Goal: Task Accomplishment & Management: Complete application form

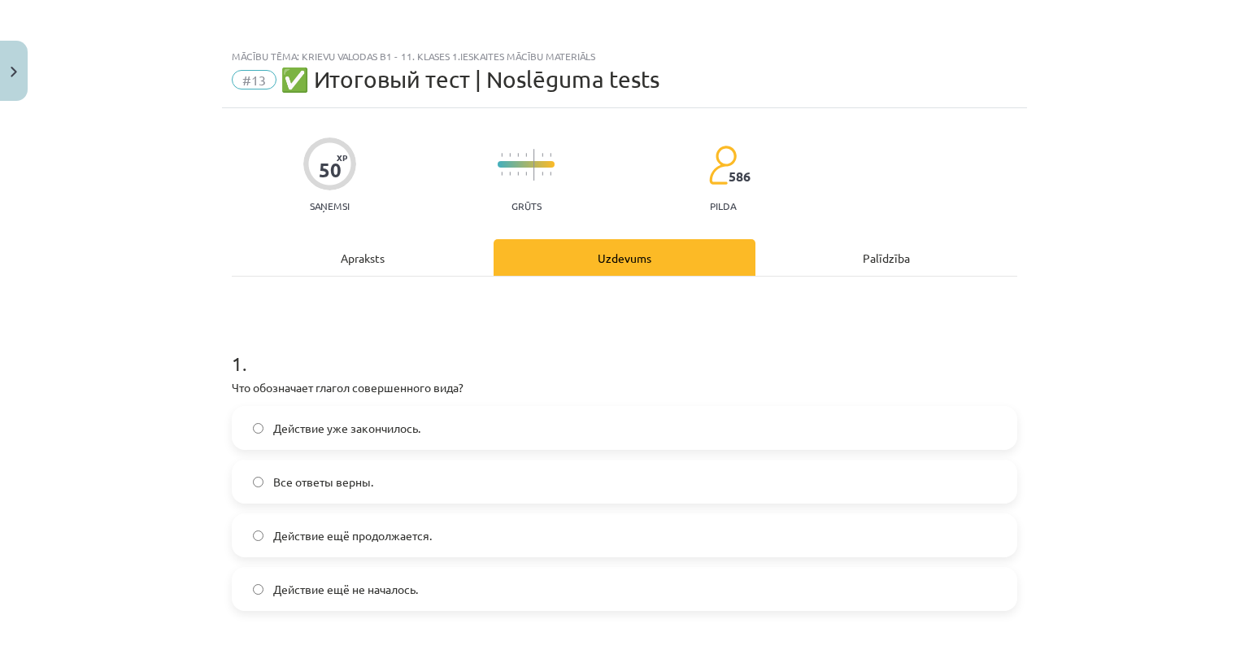
scroll to position [813, 0]
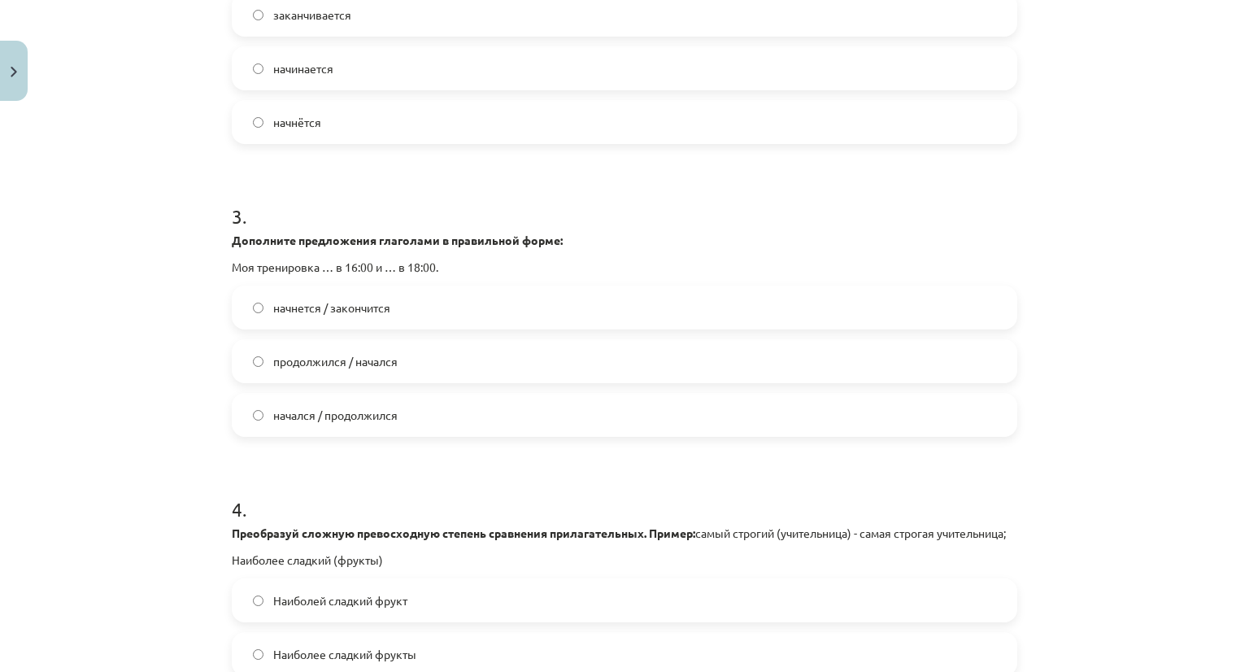
click at [485, 304] on label "начнется / закончится" at bounding box center [624, 307] width 783 height 41
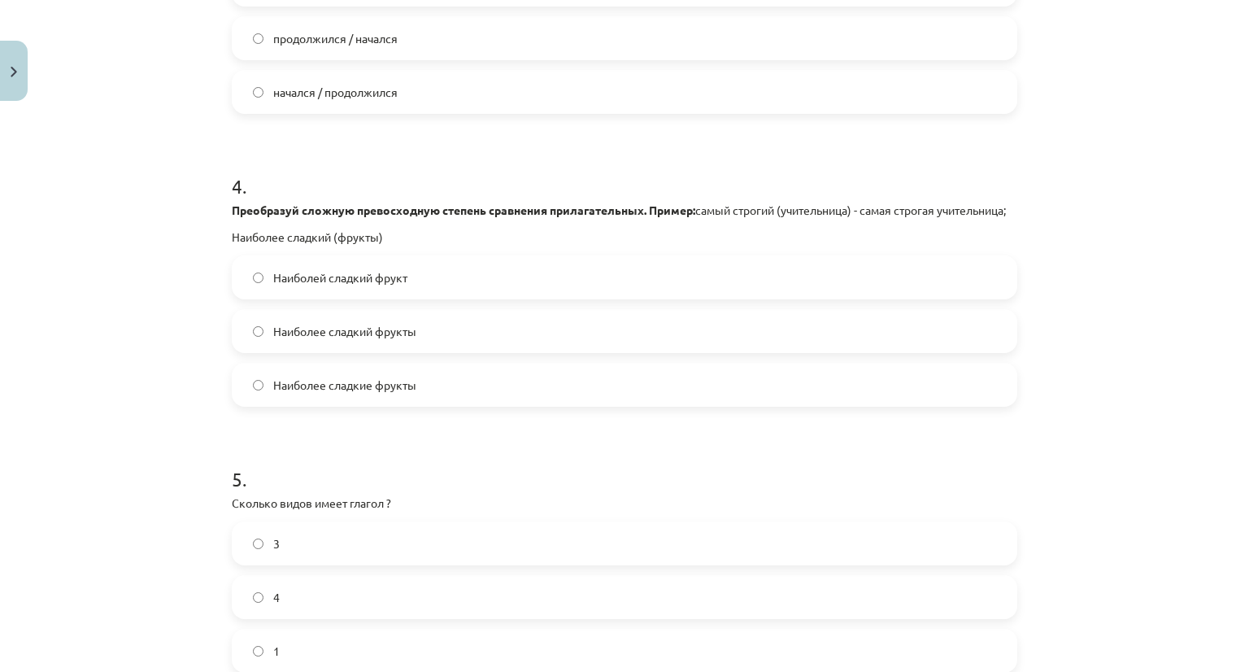
scroll to position [1139, 0]
click at [387, 391] on span "Наиболее сладкие фрукты" at bounding box center [344, 382] width 143 height 17
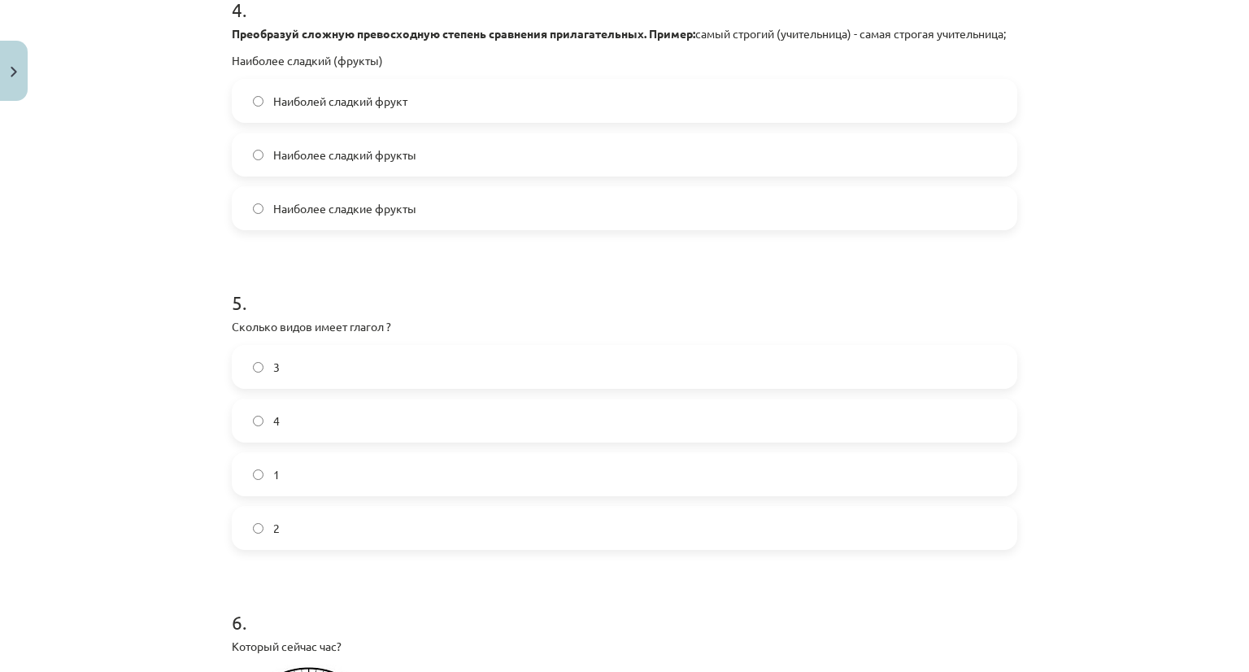
scroll to position [1383, 0]
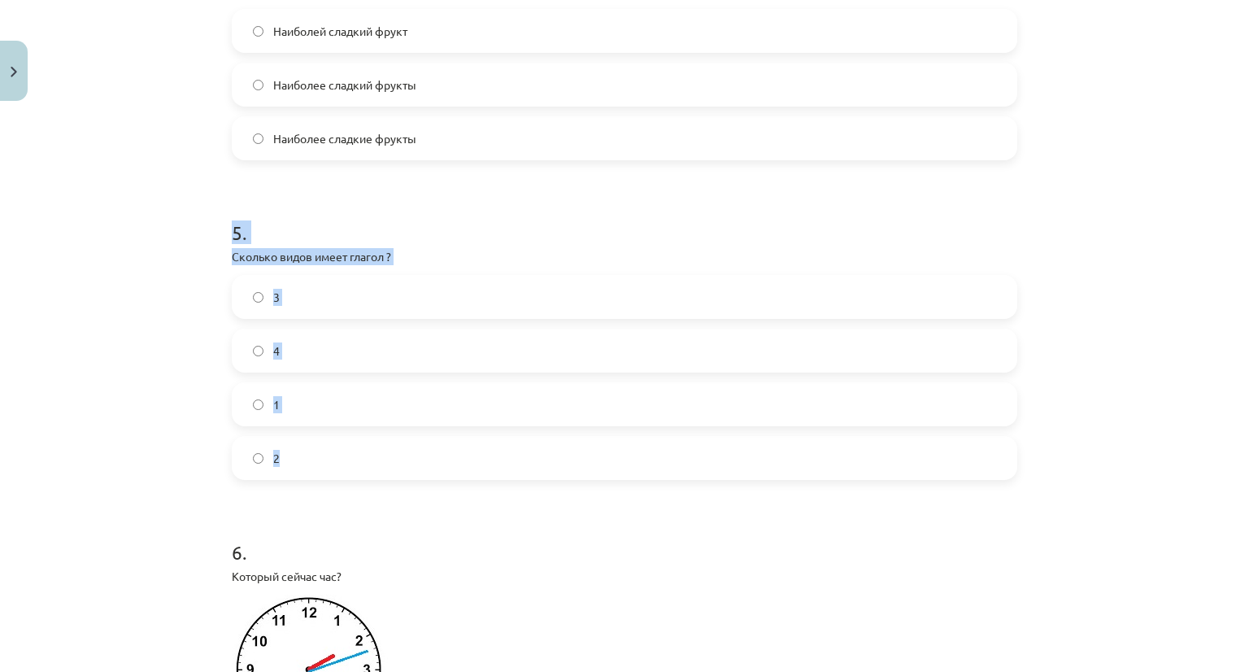
drag, startPoint x: 218, startPoint y: 238, endPoint x: 329, endPoint y: 463, distance: 250.3
click at [329, 463] on div "50 XP Saņemsi Grūts 586 pilda Apraksts Uzdevums Palīdzība 1 . Что обозначает гл…" at bounding box center [624, 563] width 805 height 3677
copy div "5 . Сколько видов имеет глагол ? 3 4 1 2"
click at [150, 434] on div "Mācību tēma: Krievu valodas b1 - 11. klases 1.ieskaites mācību materiāls #13 ✅ …" at bounding box center [624, 336] width 1249 height 672
click at [247, 452] on div "3 4 1 2" at bounding box center [625, 377] width 786 height 205
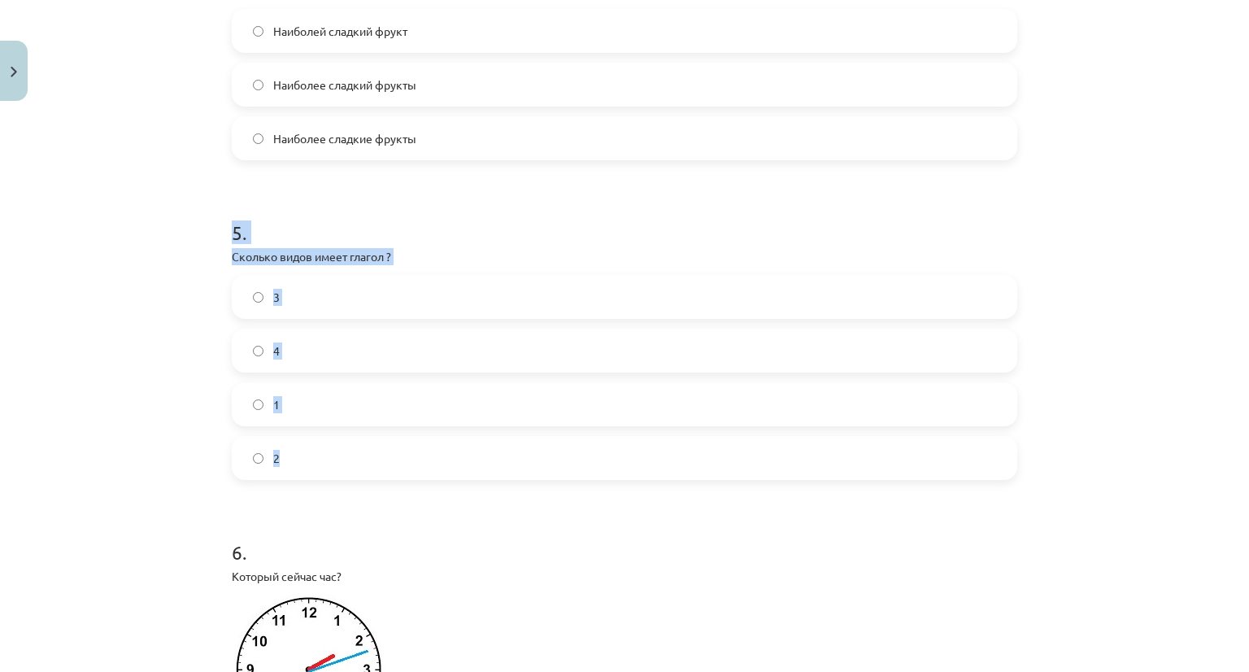
click at [117, 429] on div "Mācību tēma: Krievu valodas b1 - 11. klases 1.ieskaites mācību materiāls #13 ✅ …" at bounding box center [624, 336] width 1249 height 672
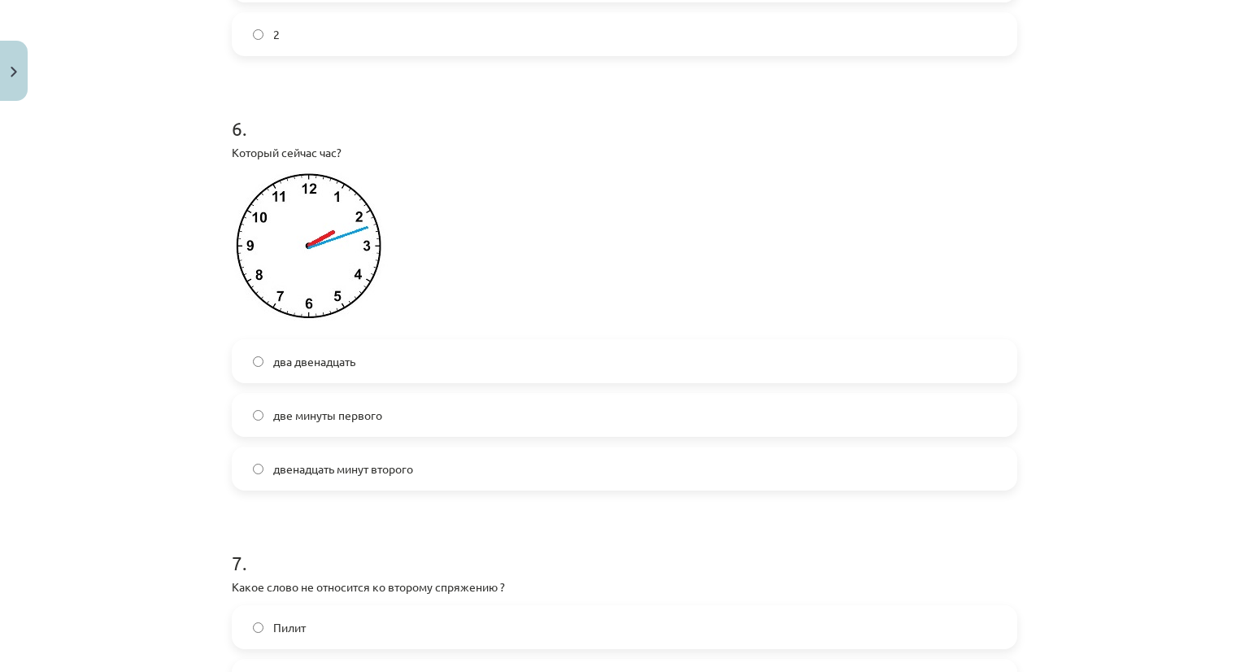
scroll to position [1790, 0]
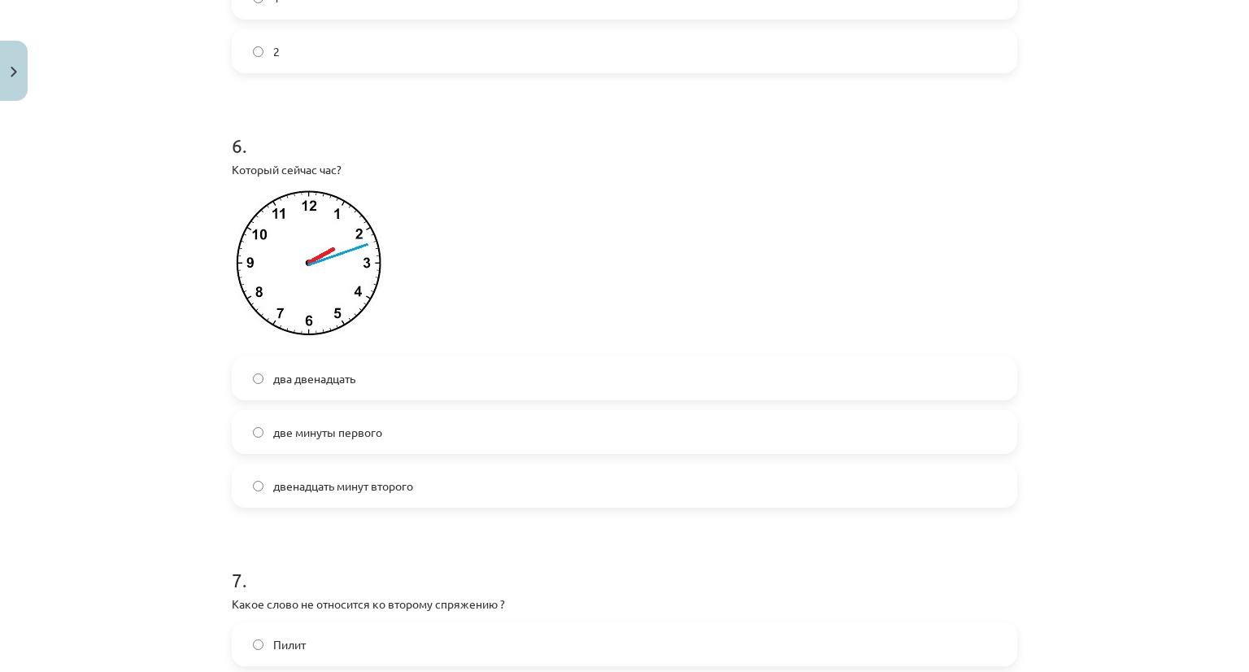
click at [360, 249] on img at bounding box center [311, 267] width 158 height 159
click at [363, 399] on label "два двенадцать" at bounding box center [624, 378] width 783 height 41
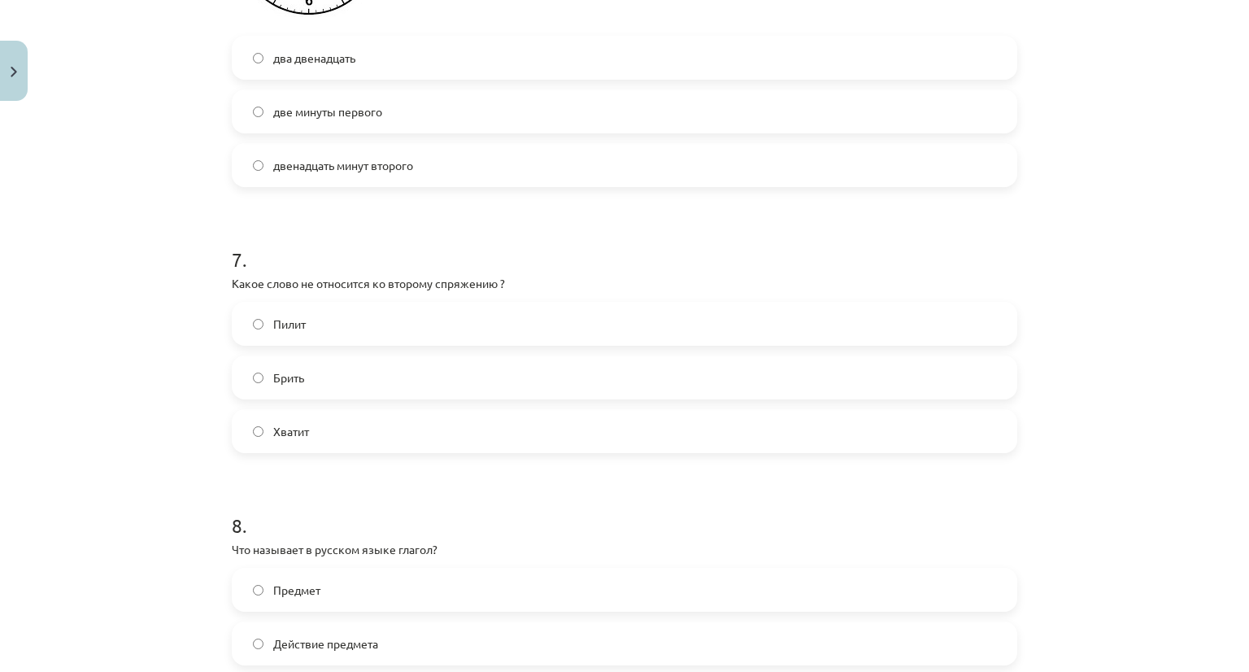
scroll to position [2115, 0]
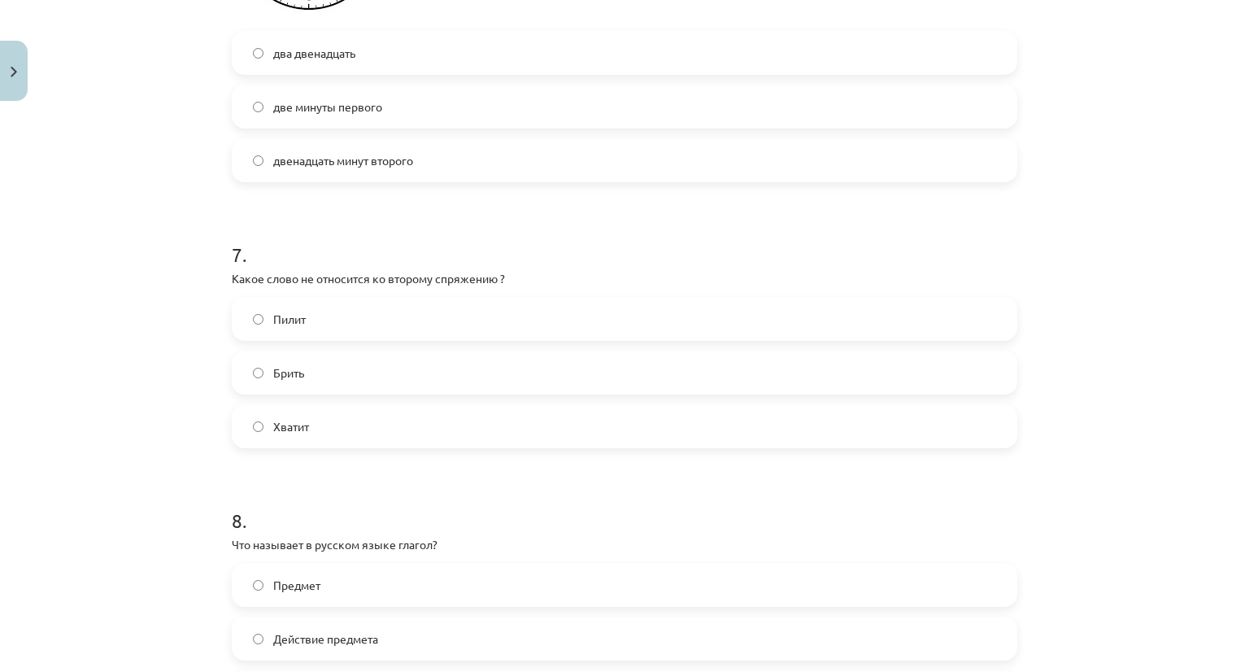
click at [360, 339] on label "Пилит" at bounding box center [624, 319] width 783 height 41
click at [1210, 277] on div "Mācību tēma: Krievu valodas b1 - 11. klases 1.ieskaites mācību materiāls #13 ✅ …" at bounding box center [624, 336] width 1249 height 672
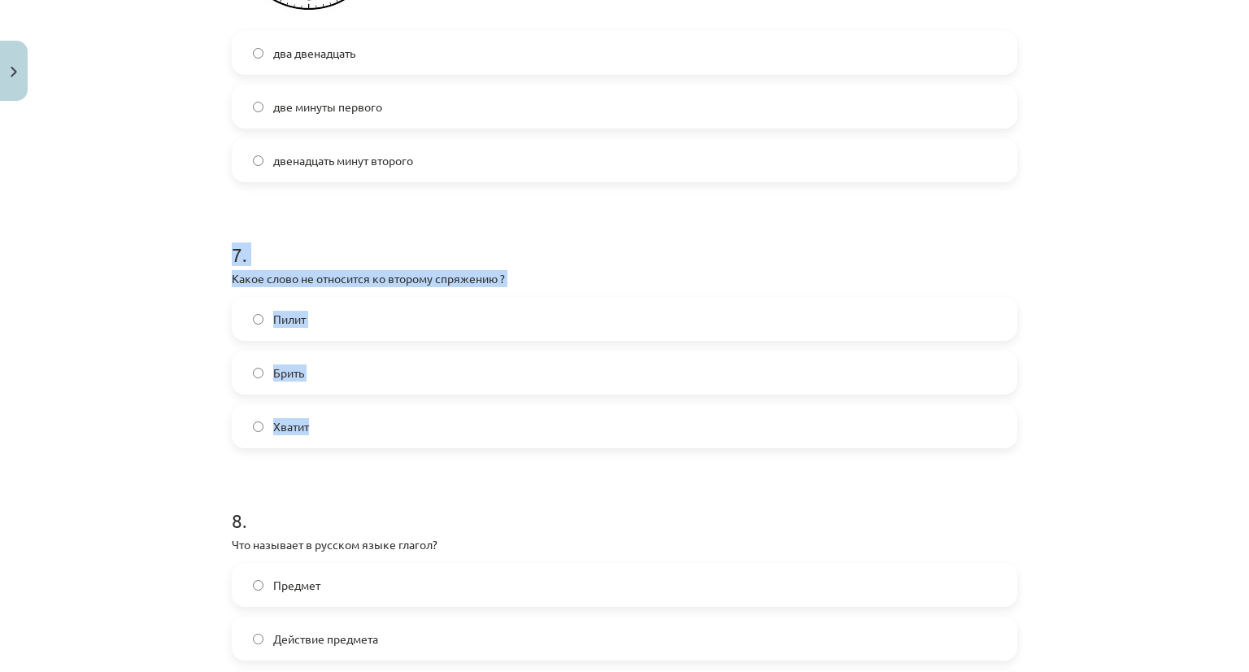
drag, startPoint x: 199, startPoint y: 259, endPoint x: 390, endPoint y: 447, distance: 267.5
click at [390, 448] on div "Mācību tēma: Krievu valodas b1 - 11. klases 1.ieskaites mācību materiāls #13 ✅ …" at bounding box center [624, 336] width 1249 height 672
copy div "7 . Какое слово не относится ко второму спряжению ? Пилит Брить Хватит"
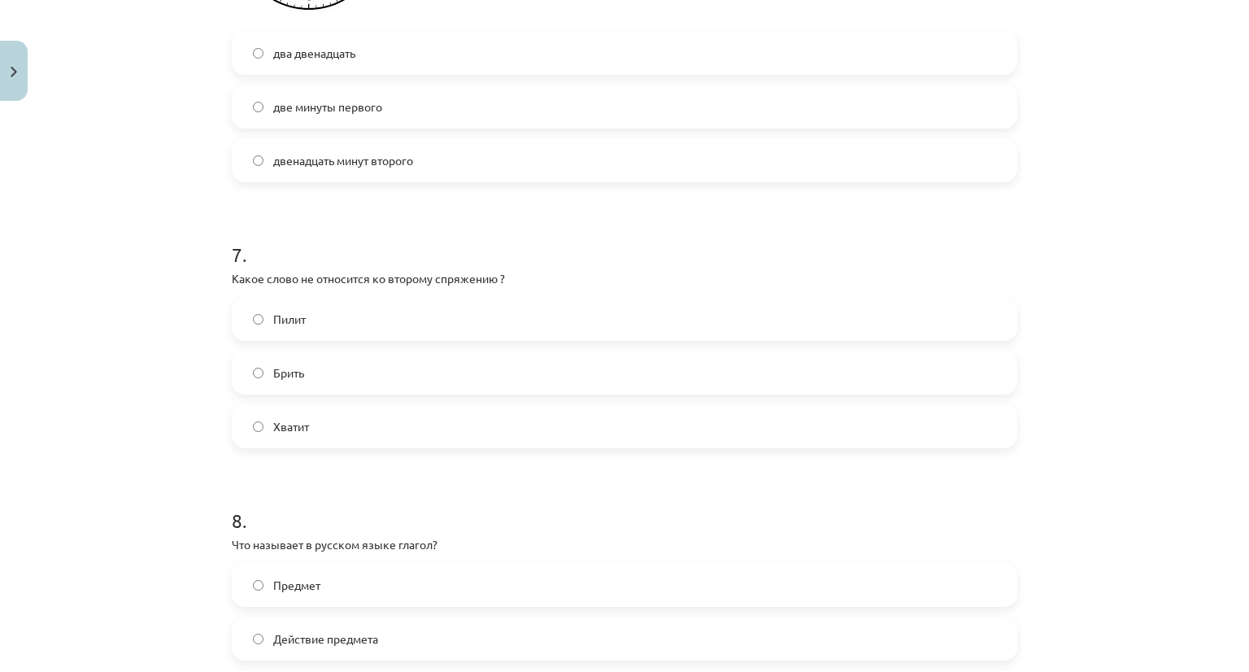
drag, startPoint x: 225, startPoint y: 528, endPoint x: 233, endPoint y: 518, distance: 12.2
click at [232, 518] on h1 "8 ." at bounding box center [625, 506] width 786 height 50
click at [266, 383] on label "Брить" at bounding box center [624, 372] width 783 height 41
click at [325, 329] on label "Пилит" at bounding box center [624, 319] width 783 height 41
click at [426, 440] on label "Хватит" at bounding box center [624, 426] width 783 height 41
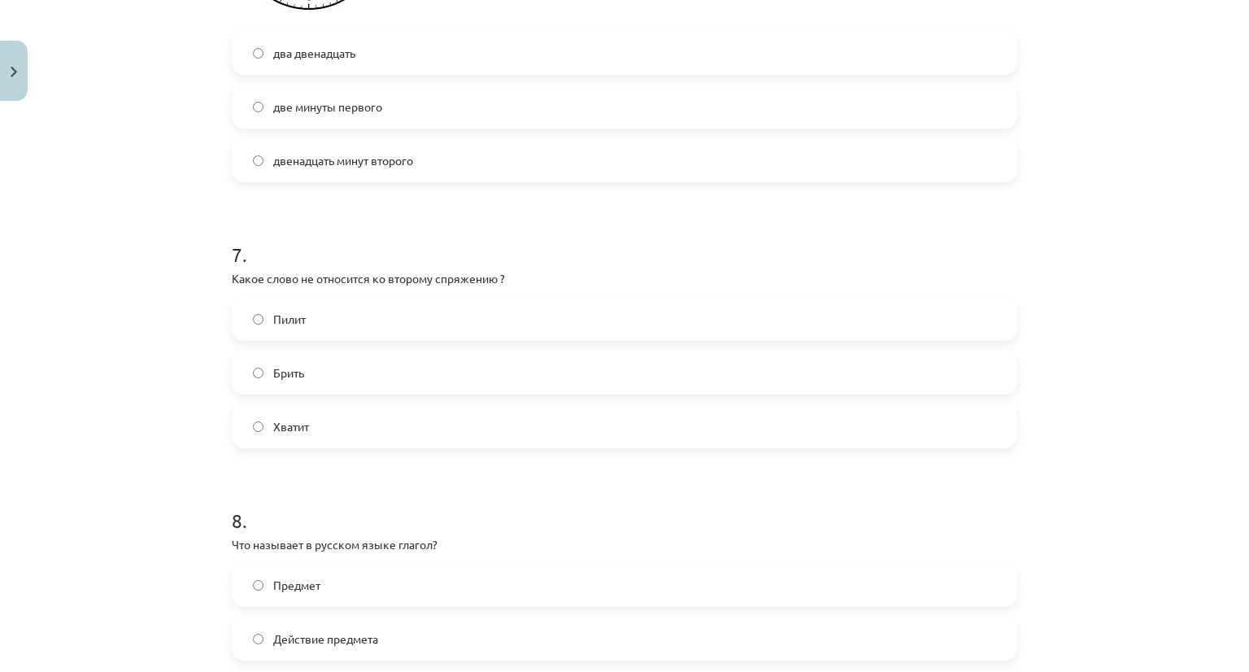
click at [441, 393] on label "Брить" at bounding box center [624, 372] width 783 height 41
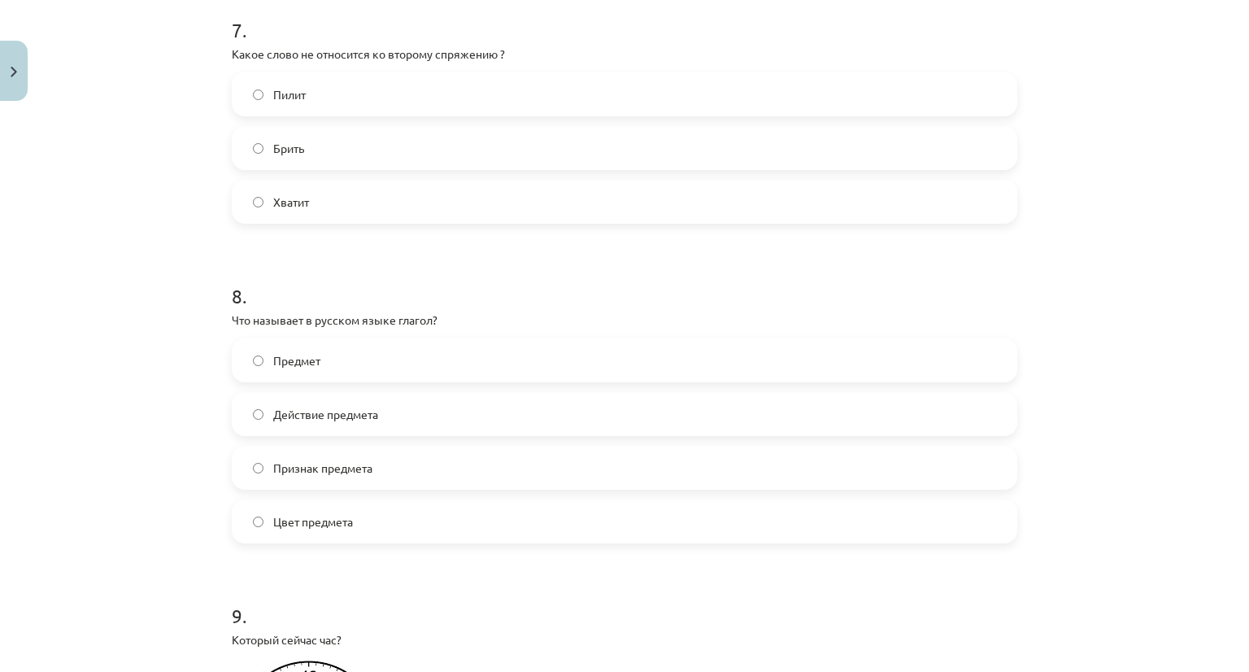
scroll to position [2359, 0]
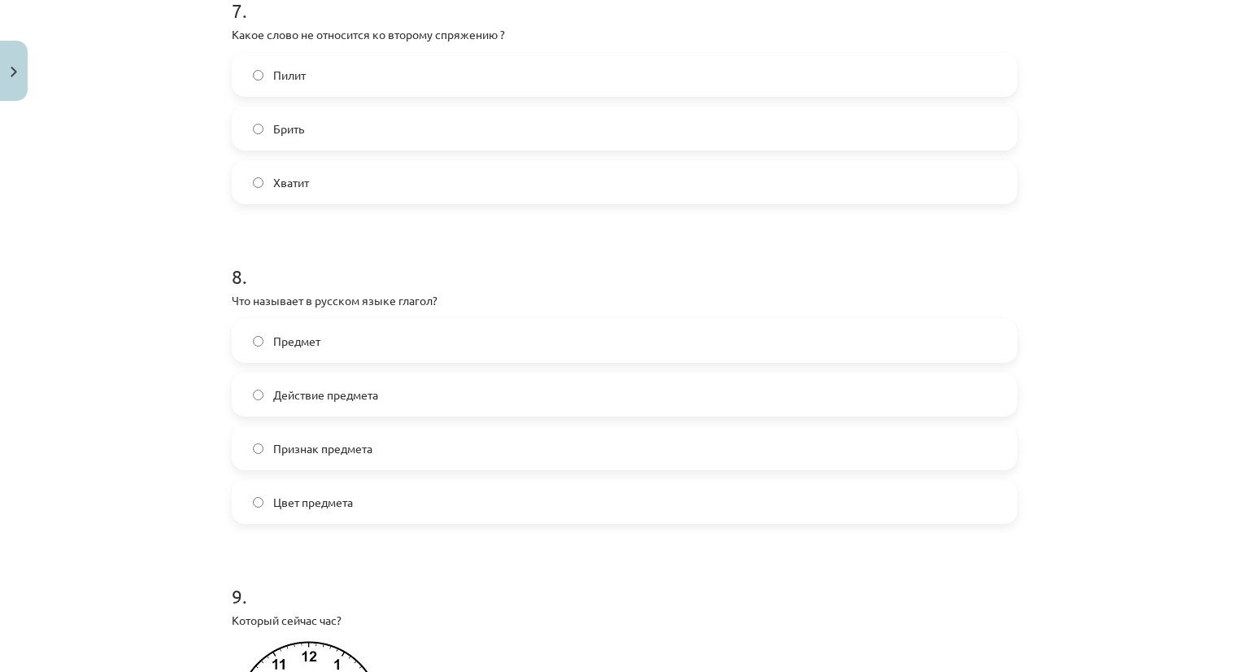
click at [385, 411] on label "Действие предмета" at bounding box center [624, 394] width 783 height 41
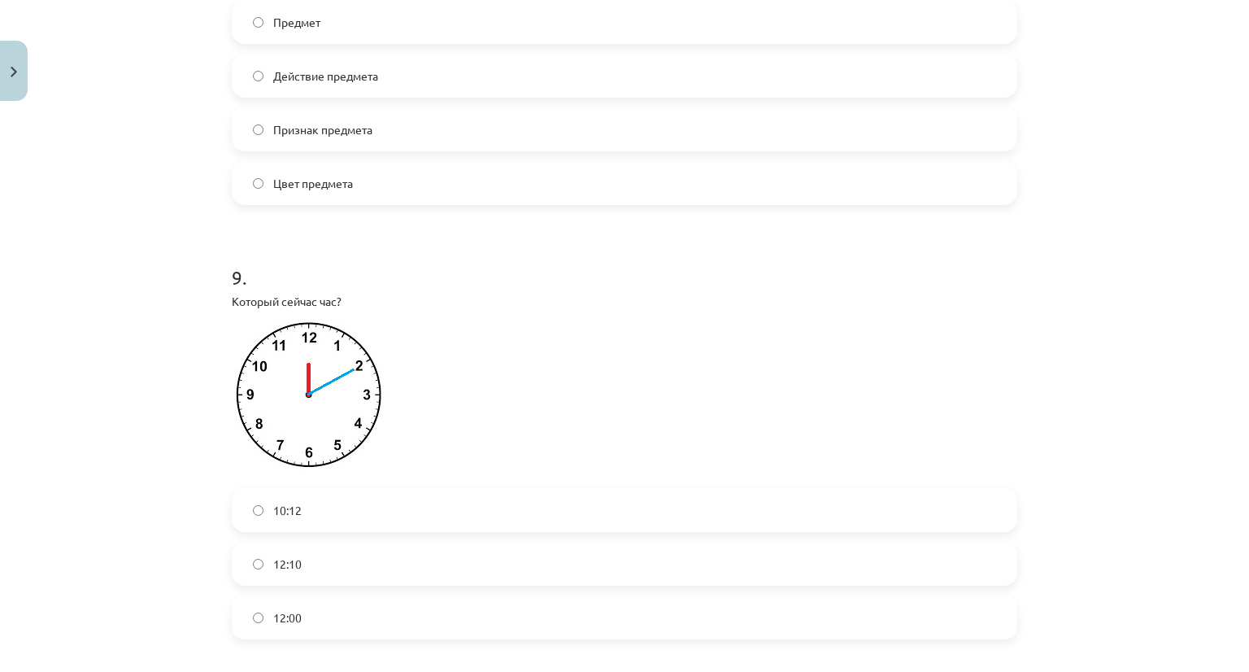
scroll to position [2766, 0]
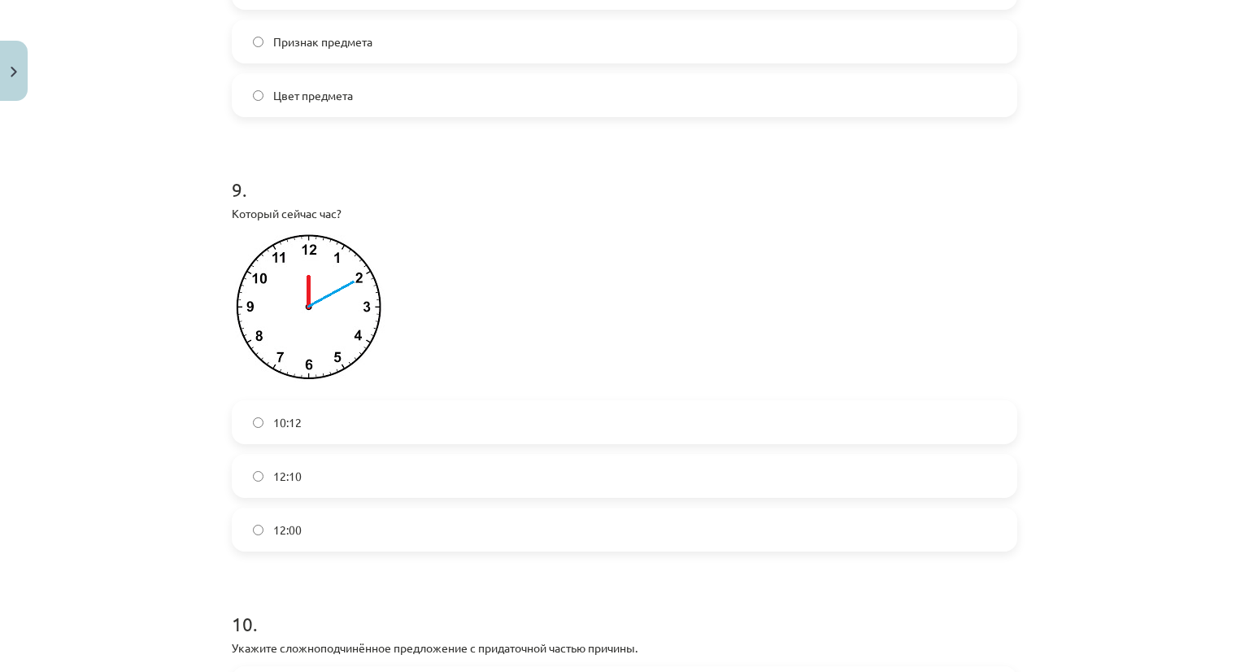
click at [309, 496] on label "12:10" at bounding box center [624, 476] width 783 height 41
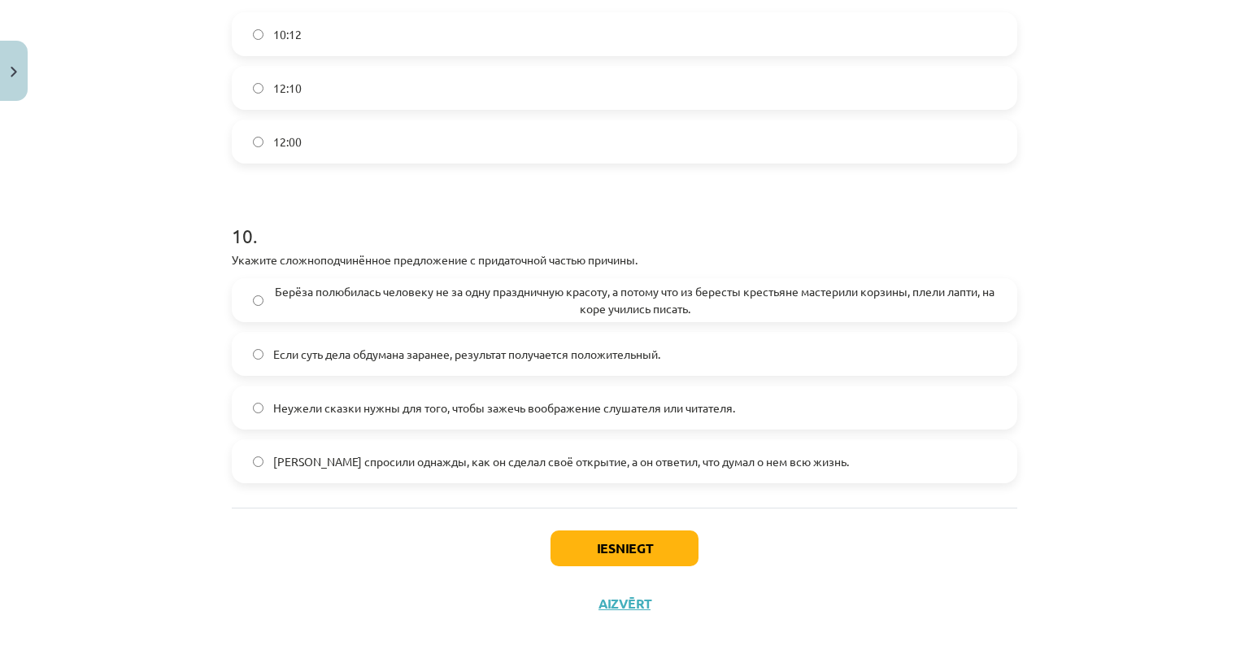
scroll to position [3170, 0]
click at [183, 444] on div "Mācību tēma: Krievu valodas b1 - 11. klases 1.ieskaites mācību materiāls #13 ✅ …" at bounding box center [624, 336] width 1249 height 672
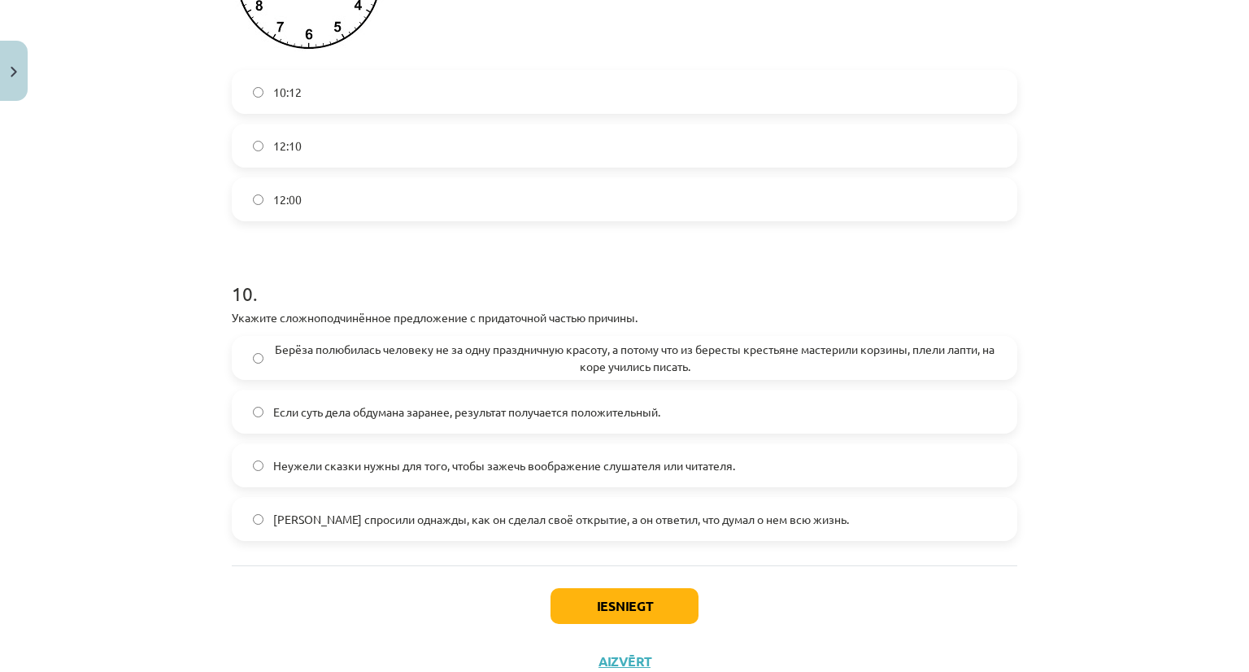
scroll to position [3089, 0]
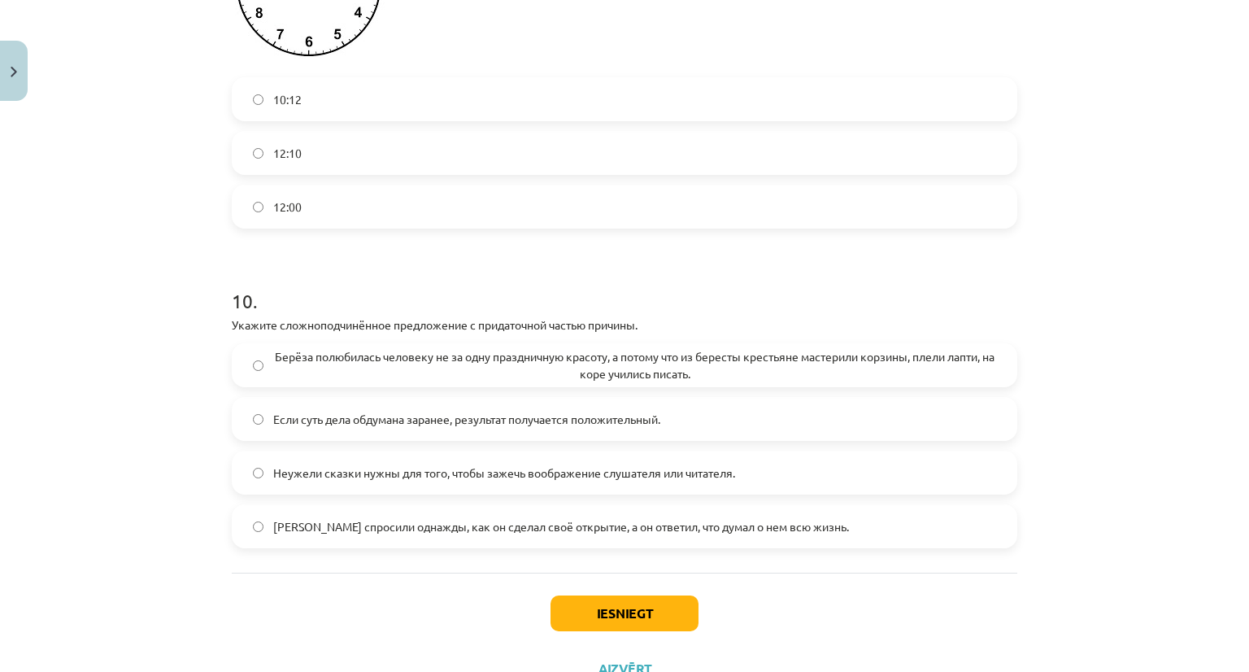
click at [278, 382] on span "Берёза полюбилась человеку не за одну праздничную красоту, а потому что из бере…" at bounding box center [634, 365] width 723 height 34
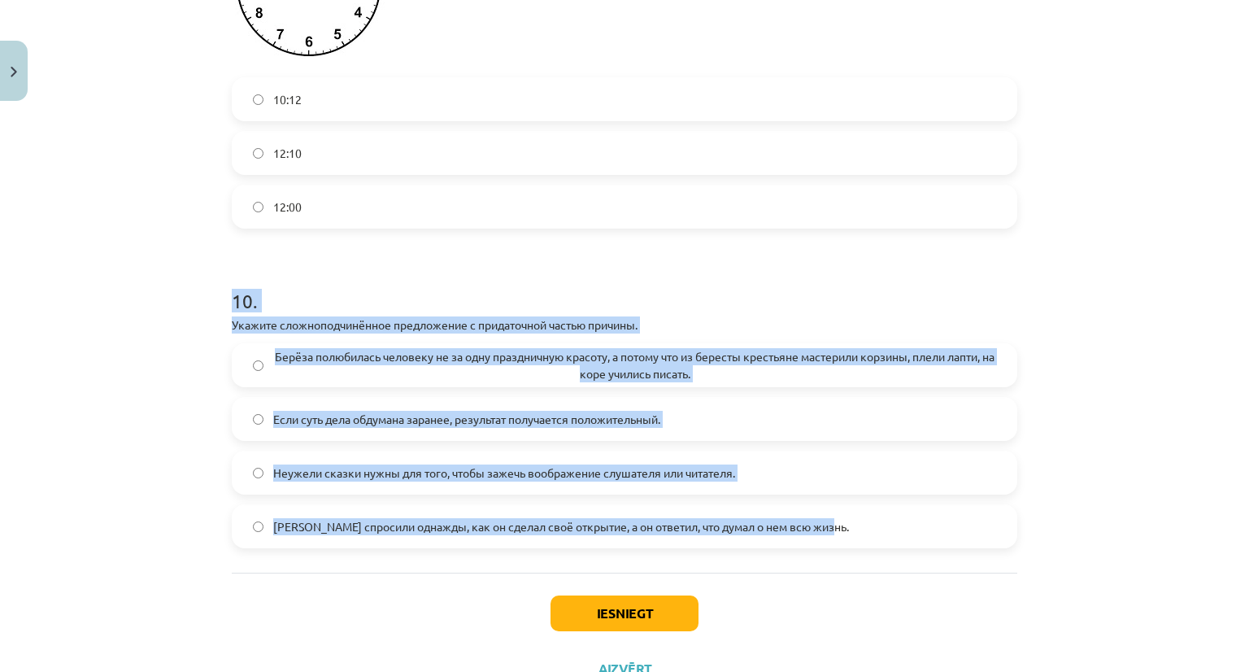
drag, startPoint x: 221, startPoint y: 313, endPoint x: 888, endPoint y: 569, distance: 714.3
copy div "10 . Укажите сложноподчинённое предложение с придаточной частью причины. Берёза…"
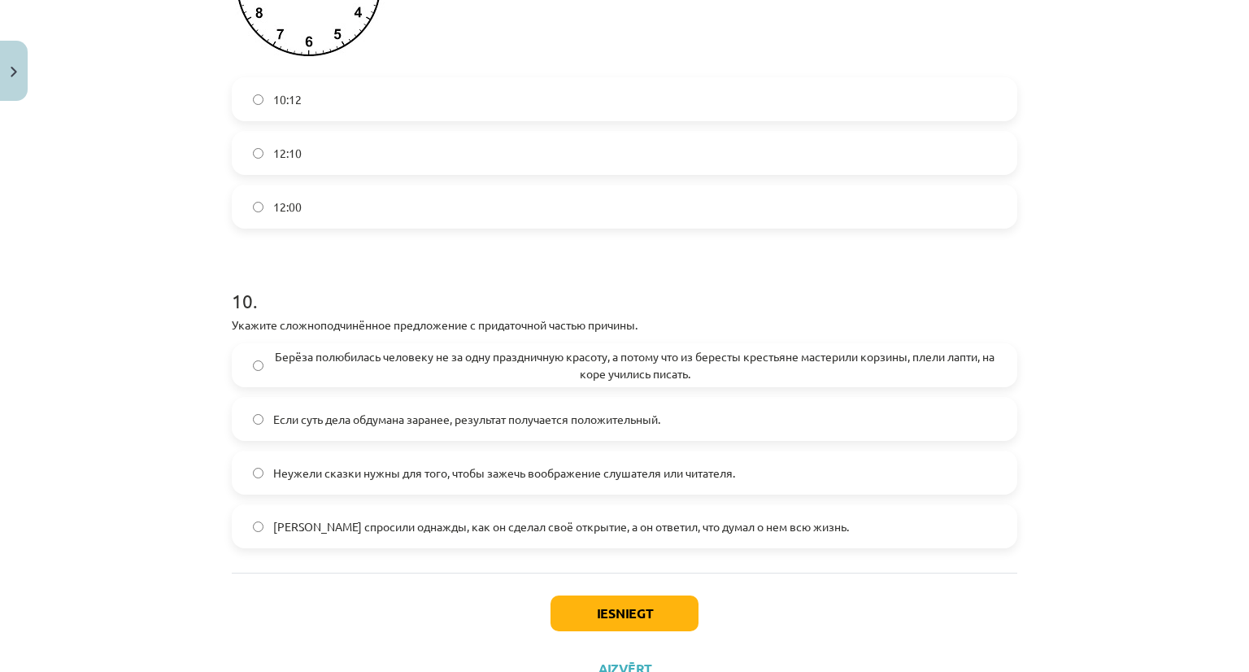
click at [312, 613] on div "Iesniegt Aizvērt" at bounding box center [625, 630] width 786 height 114
click at [648, 631] on button "Iesniegt" at bounding box center [625, 613] width 148 height 36
click at [928, 635] on div "Iesniegt Aizvērt" at bounding box center [625, 630] width 786 height 114
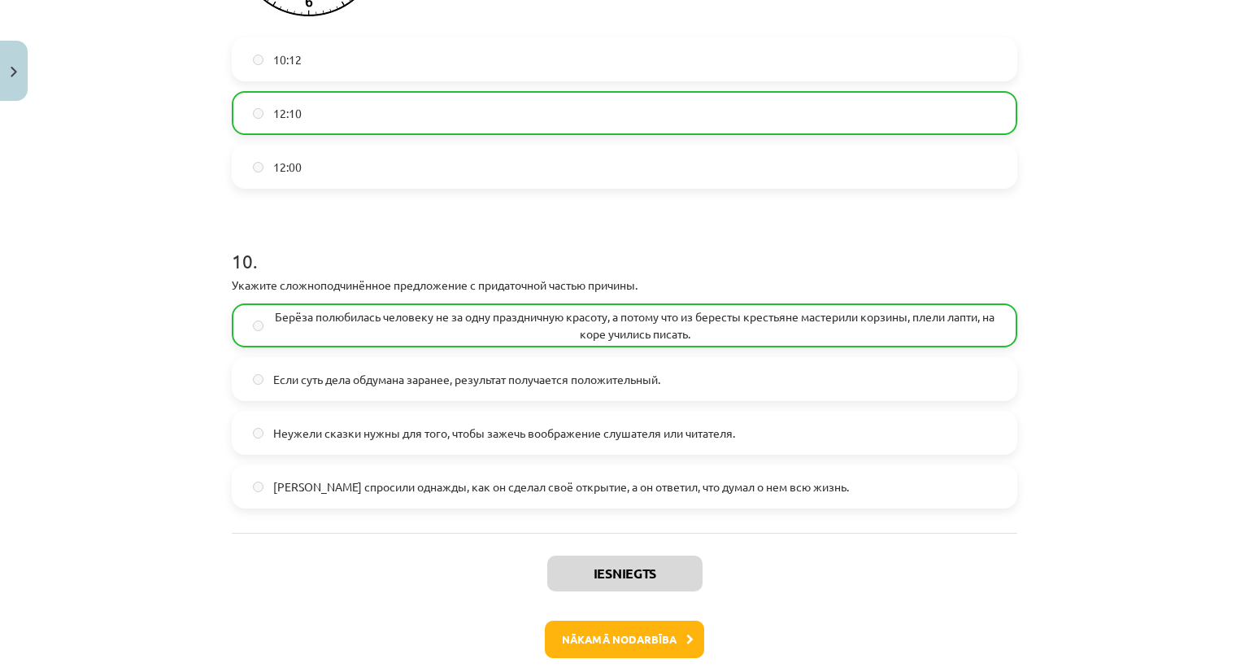
scroll to position [3221, 0]
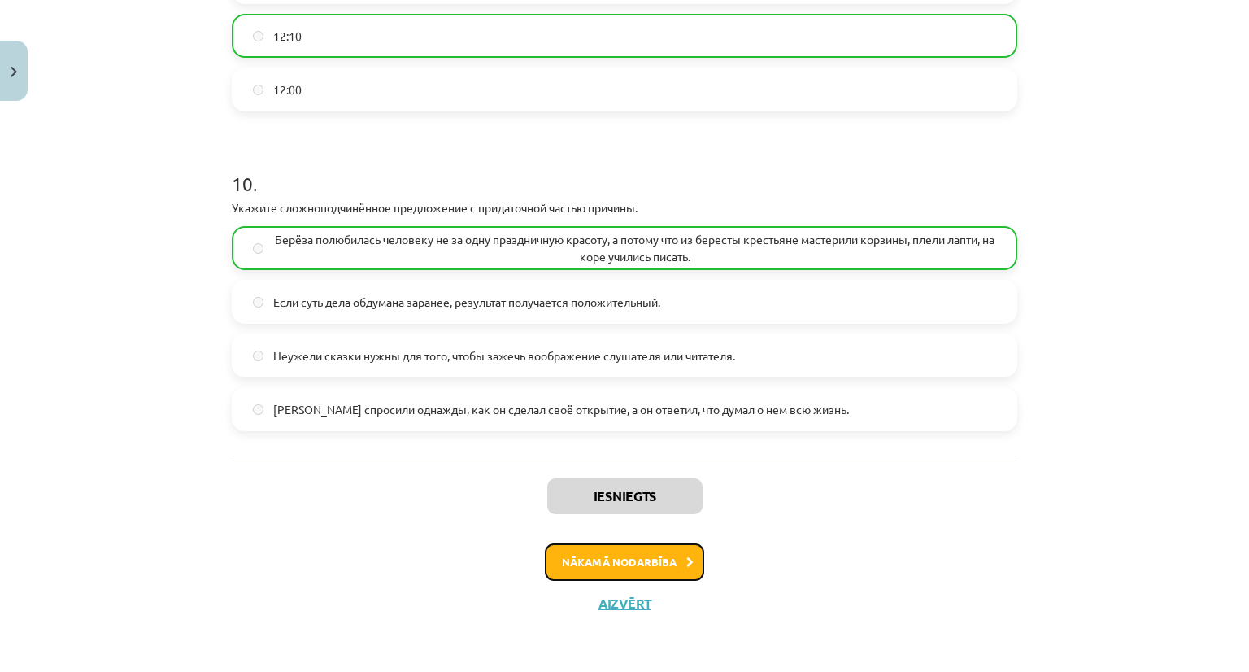
click at [654, 569] on button "Nākamā nodarbība" at bounding box center [624, 561] width 159 height 37
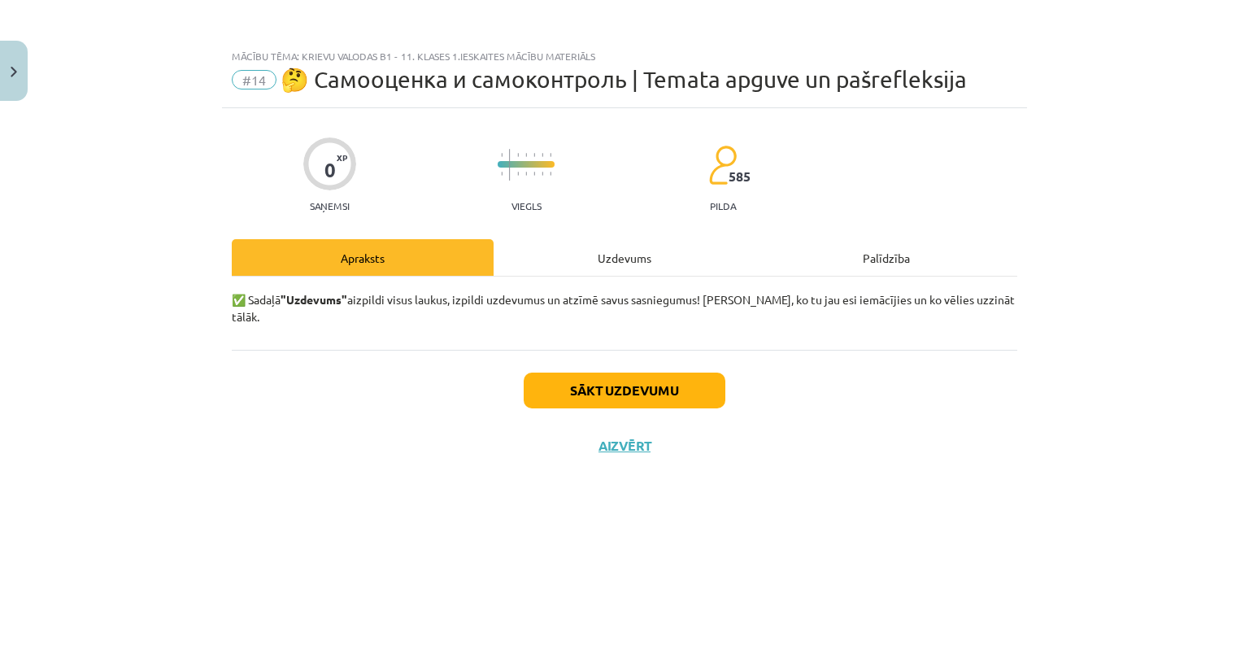
scroll to position [0, 0]
click at [634, 380] on button "Sākt uzdevumu" at bounding box center [625, 391] width 202 height 36
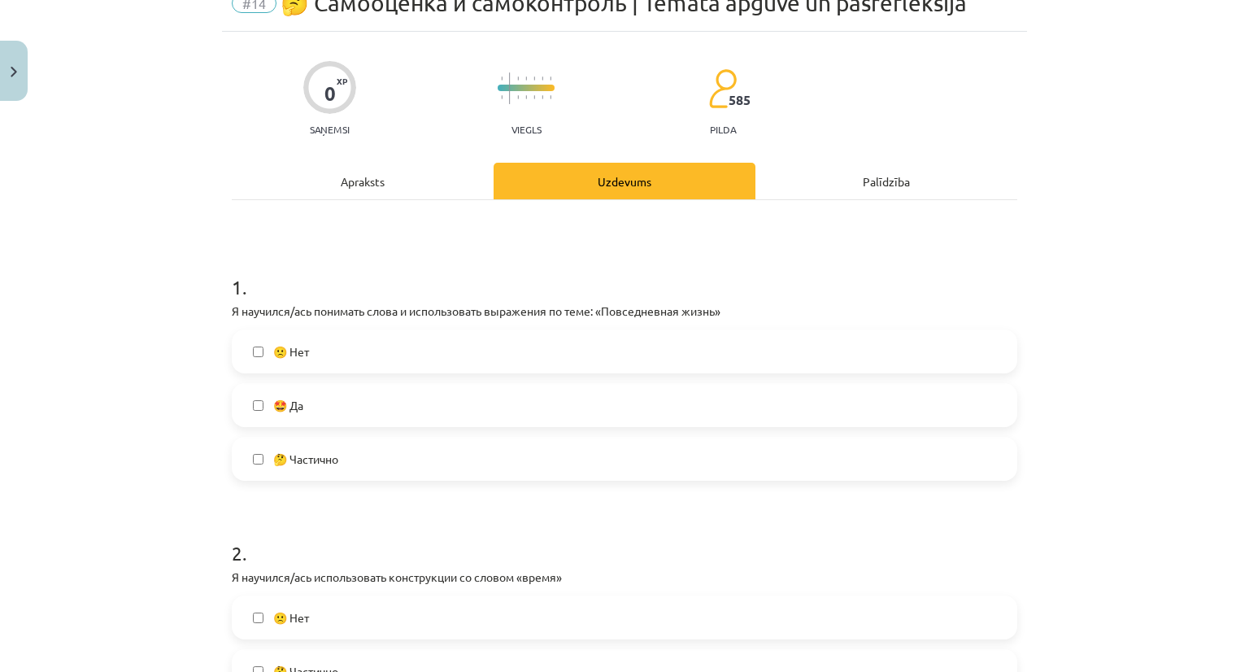
scroll to position [81, 0]
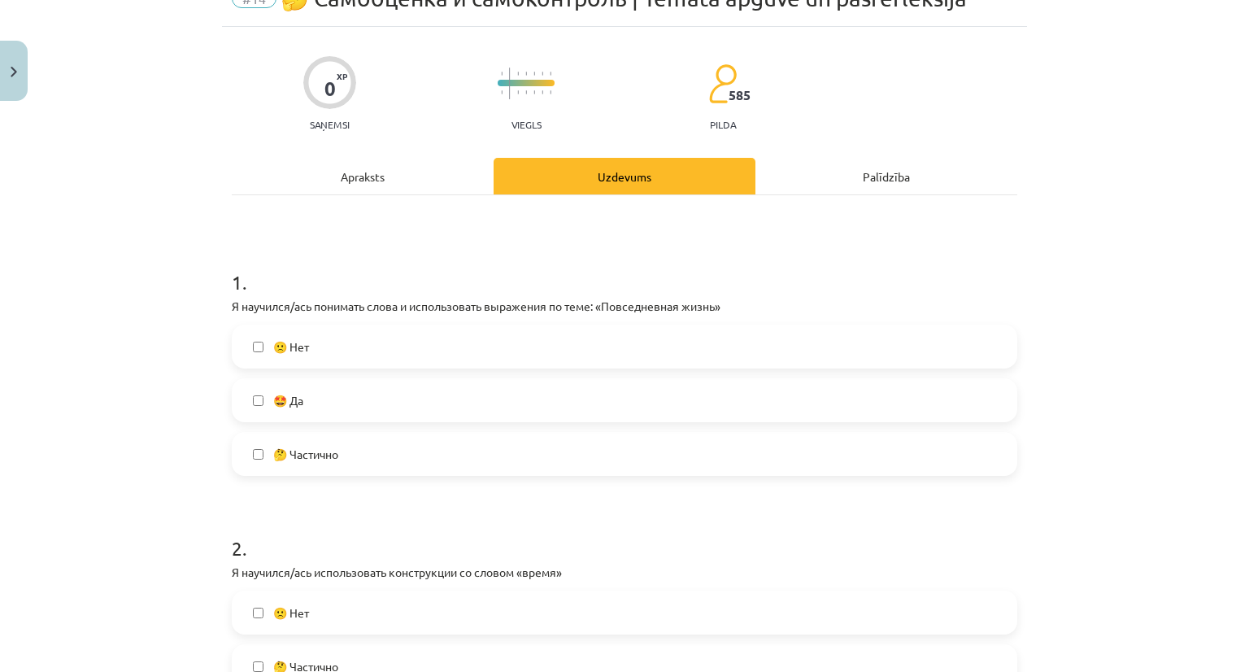
click at [341, 390] on label "🤩 Да" at bounding box center [624, 400] width 783 height 41
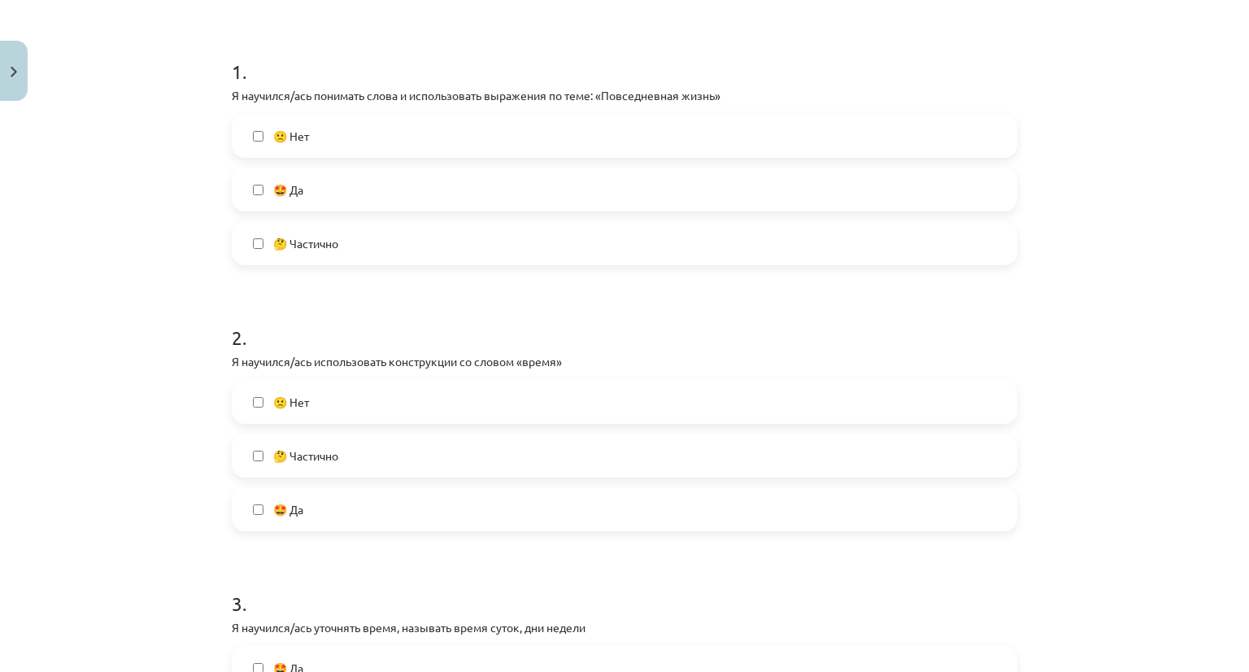
scroll to position [325, 0]
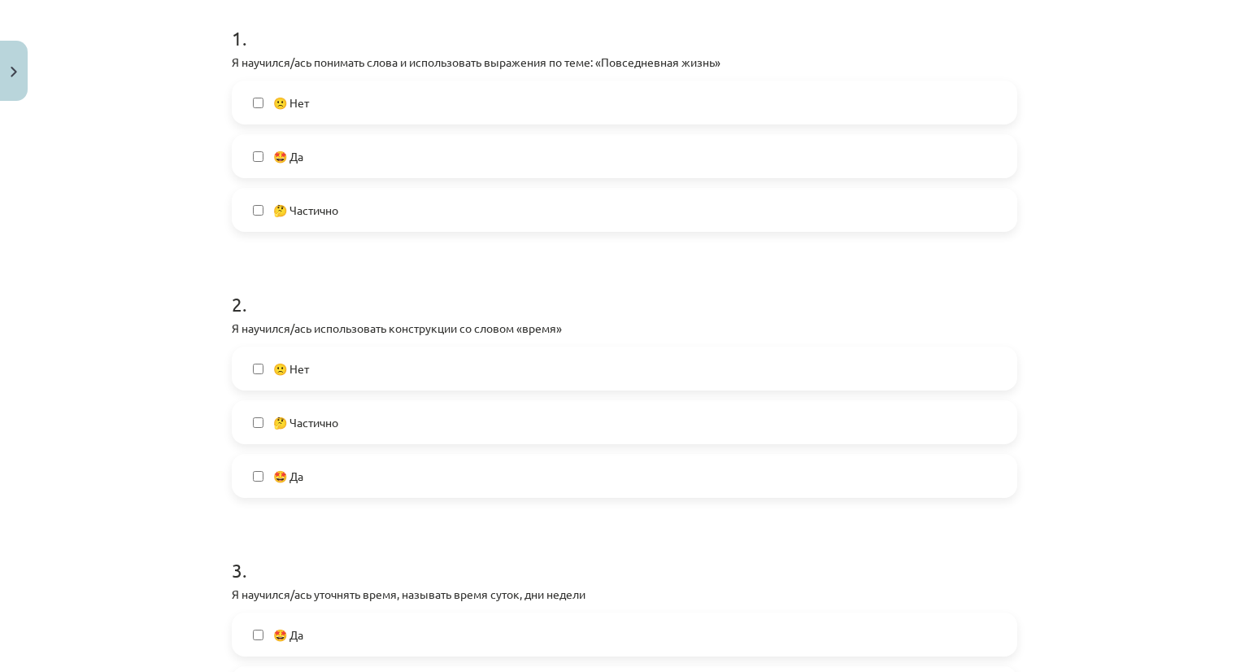
click at [377, 477] on label "🤩 Да" at bounding box center [624, 476] width 783 height 41
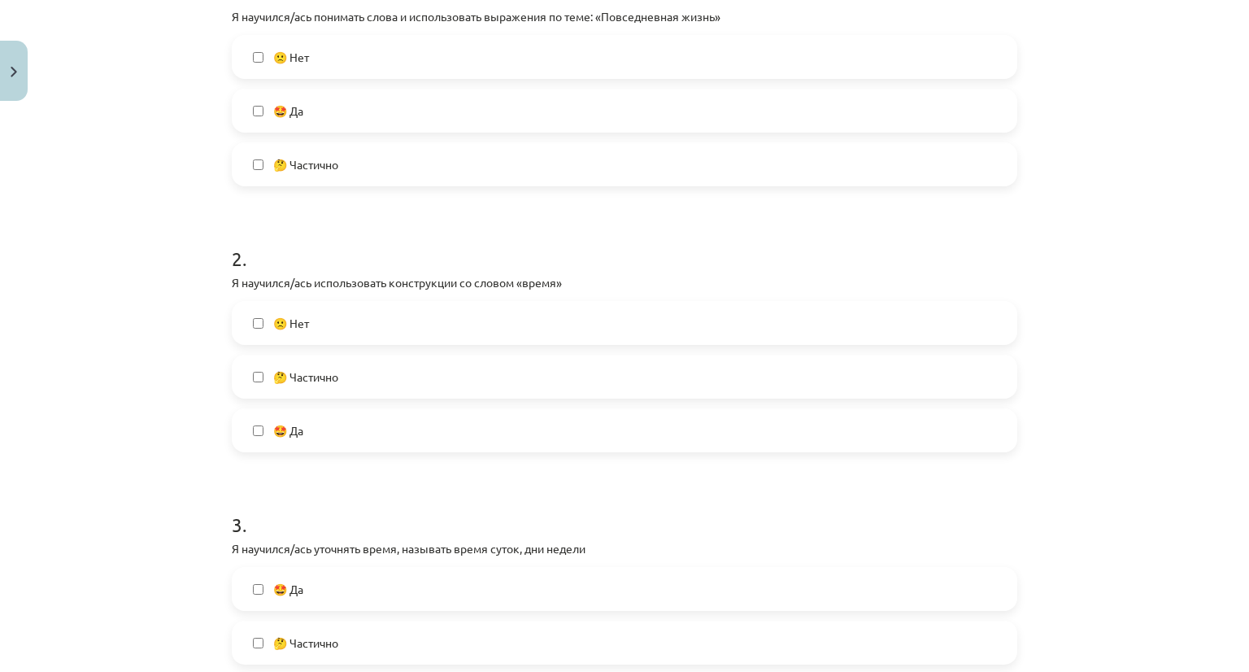
scroll to position [569, 0]
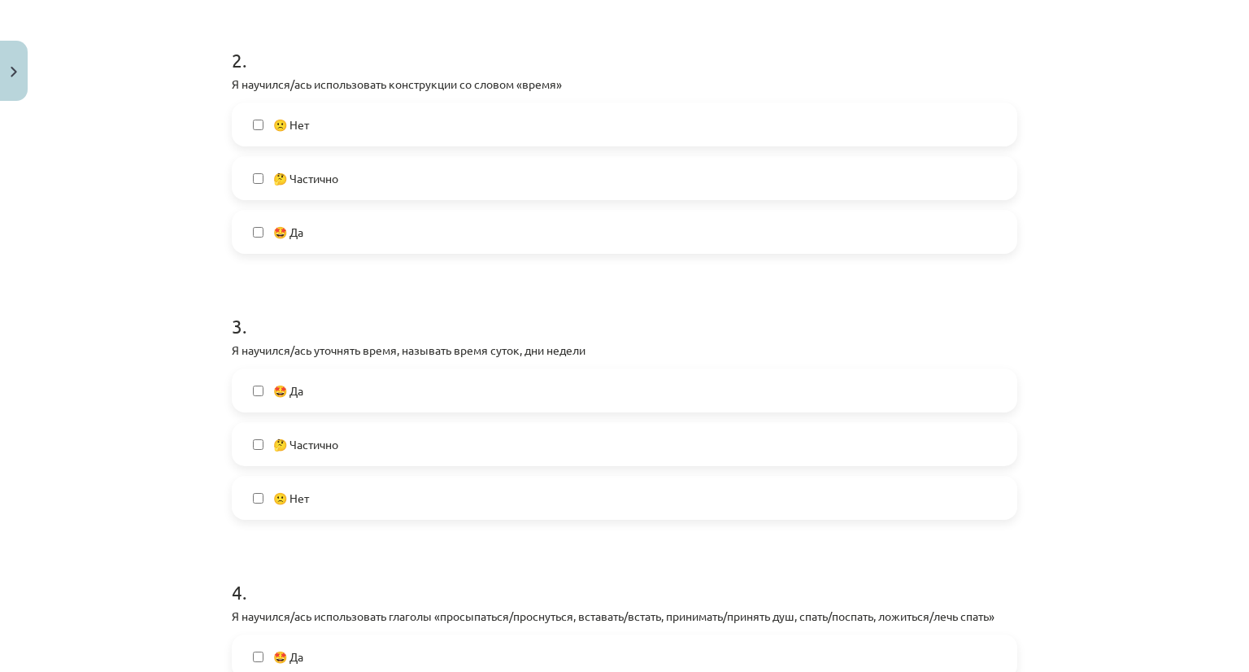
click at [297, 394] on span "🤩 Да" at bounding box center [288, 390] width 30 height 17
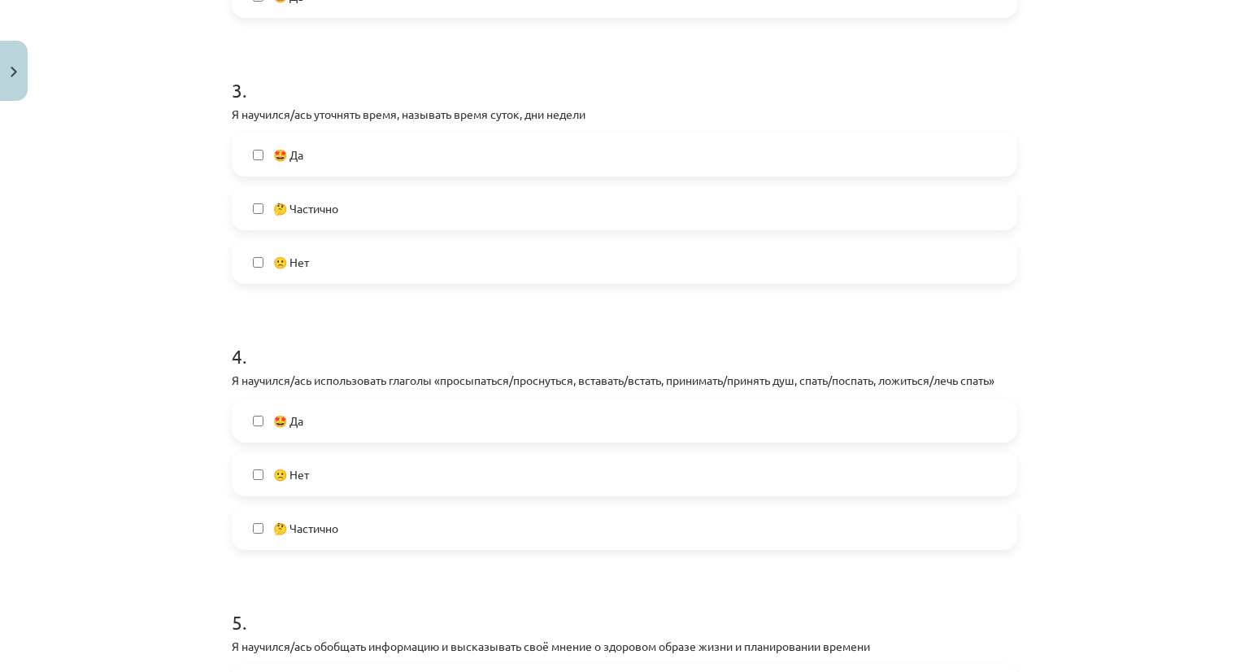
scroll to position [813, 0]
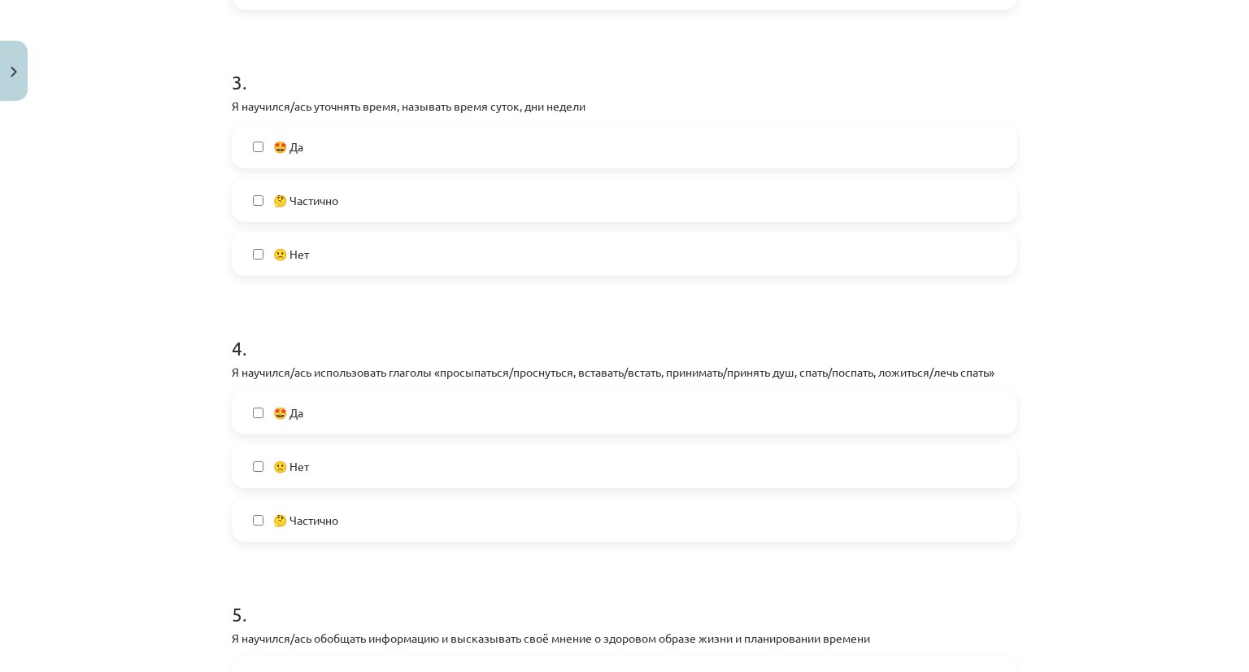
click at [296, 408] on span "🤩 Да" at bounding box center [288, 412] width 30 height 17
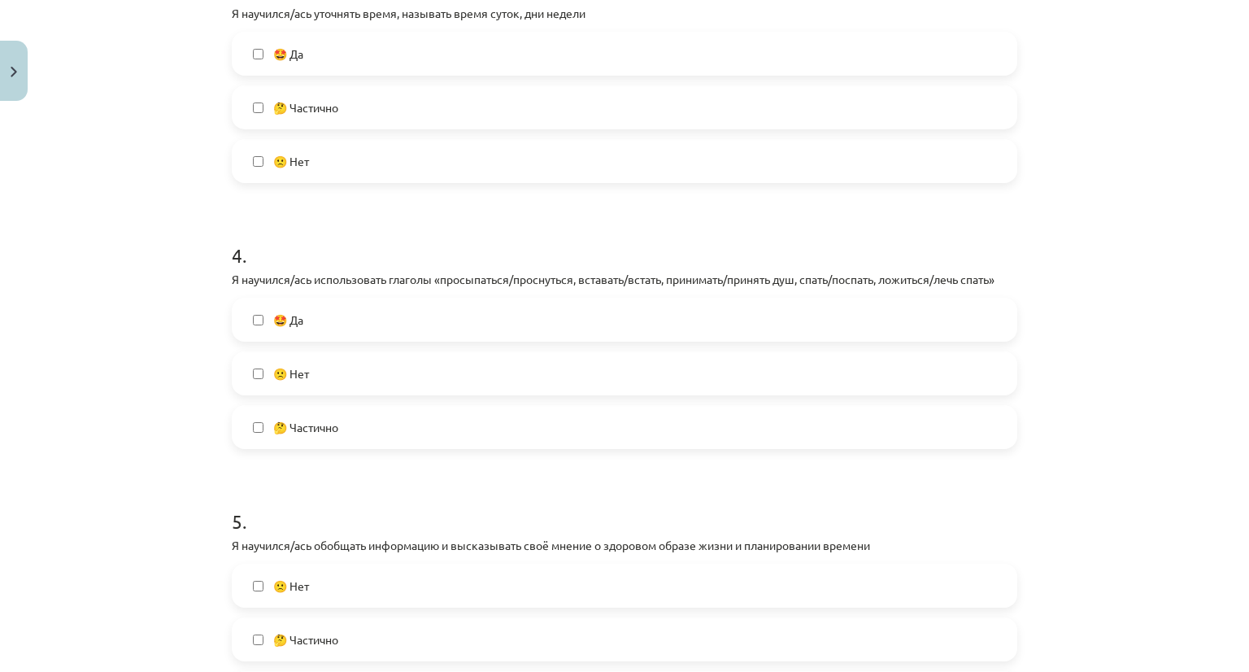
scroll to position [1220, 0]
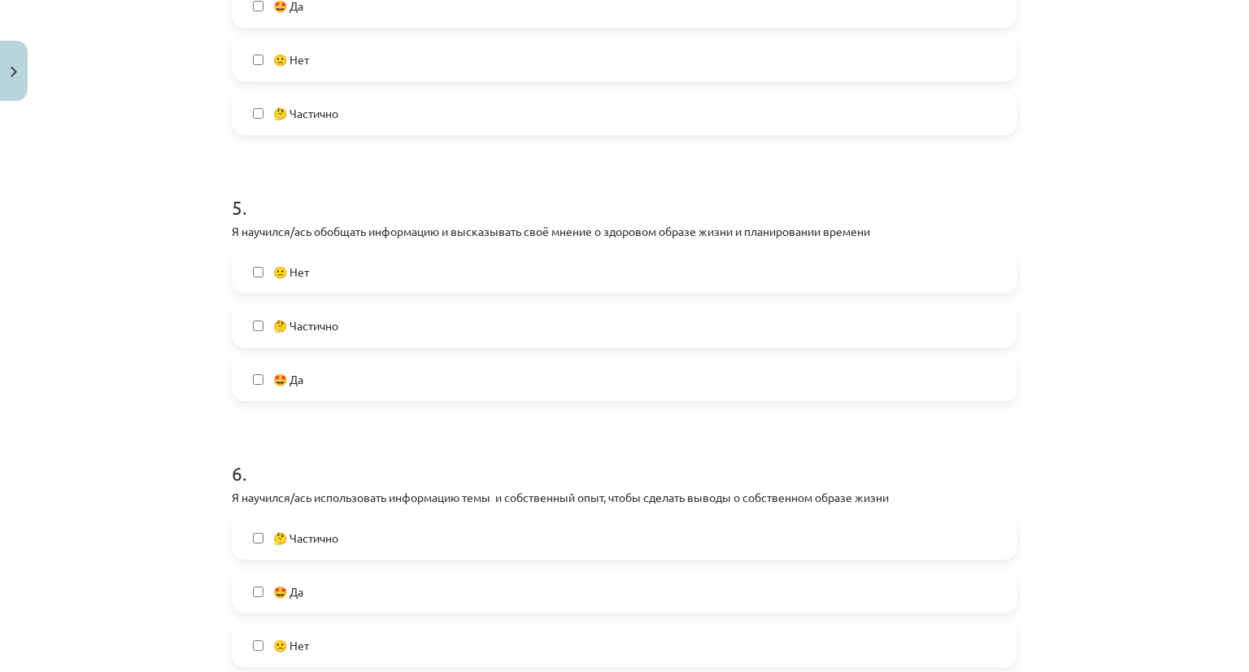
click at [255, 392] on label "🤩 Да" at bounding box center [624, 379] width 783 height 41
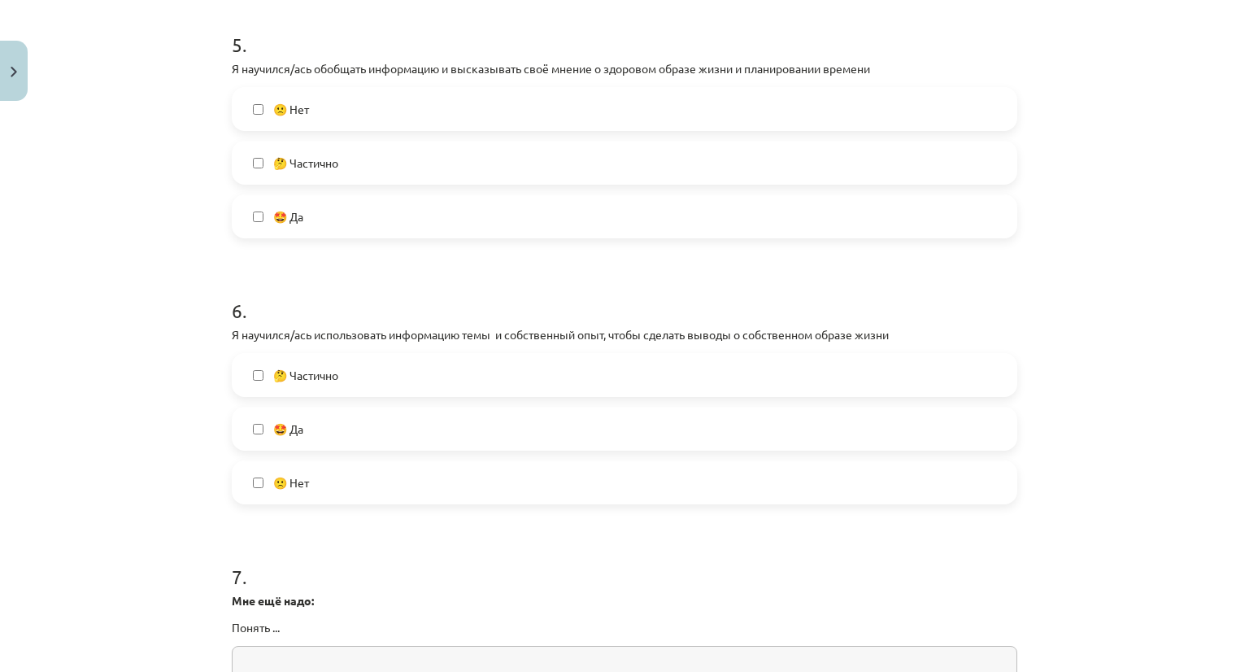
click at [290, 425] on span "🤩 Да" at bounding box center [288, 429] width 30 height 17
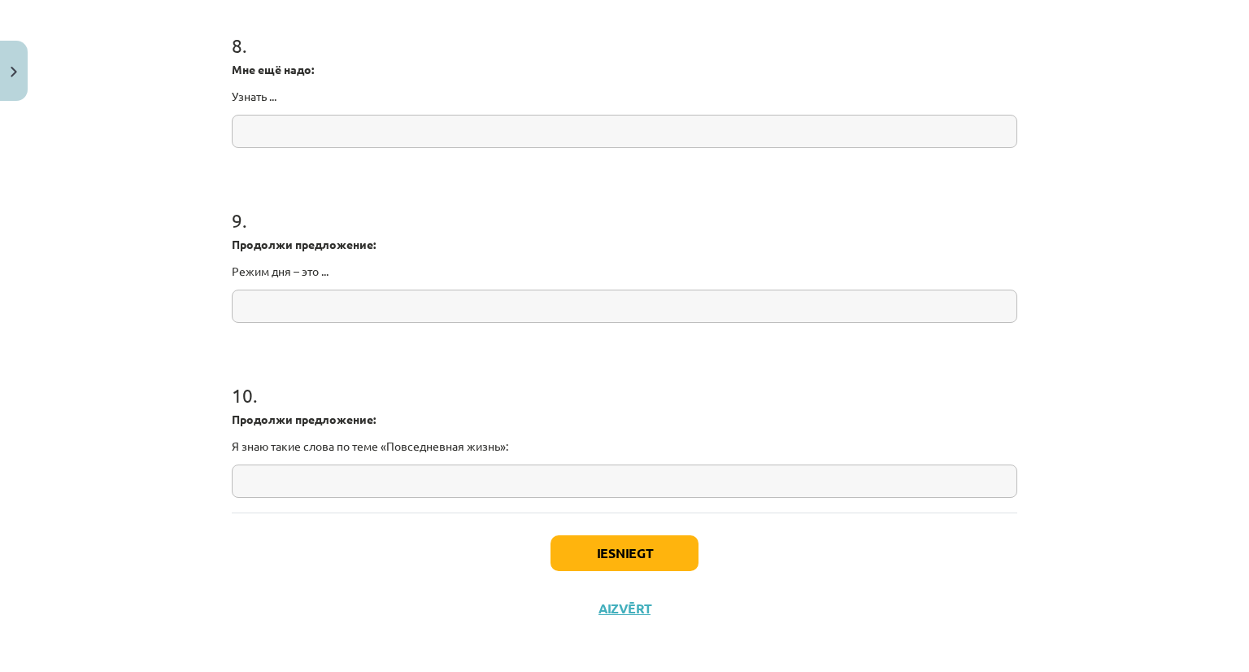
scroll to position [2093, 0]
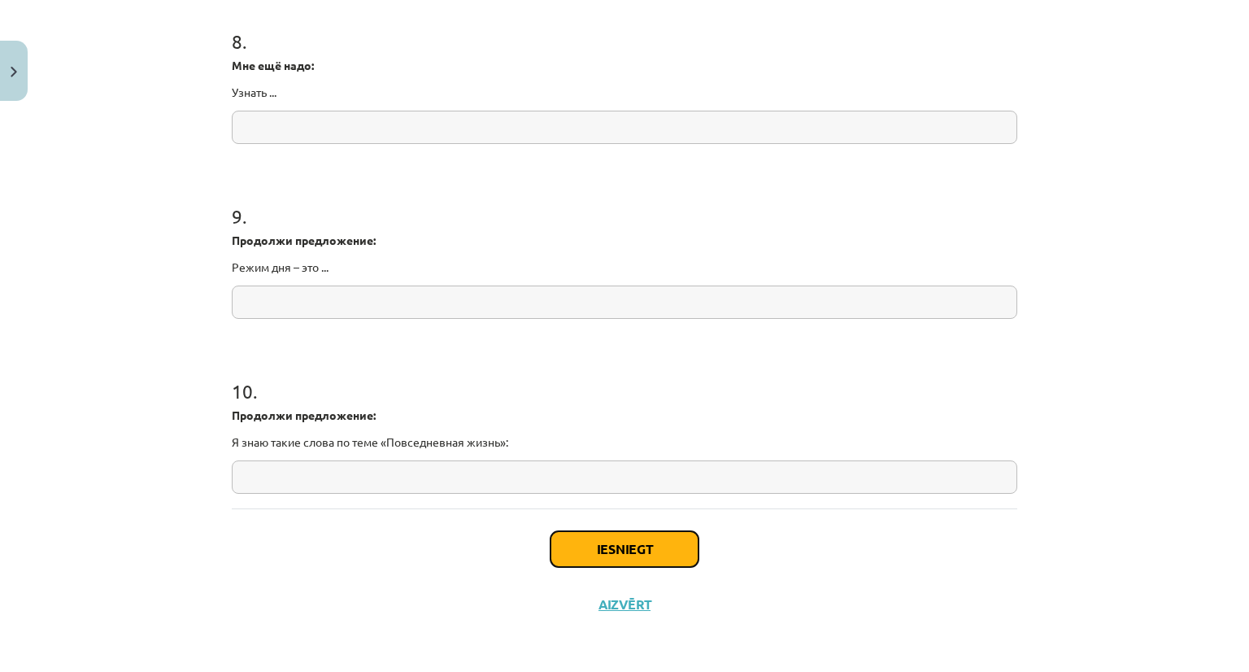
click at [600, 547] on button "Iesniegt" at bounding box center [625, 549] width 148 height 36
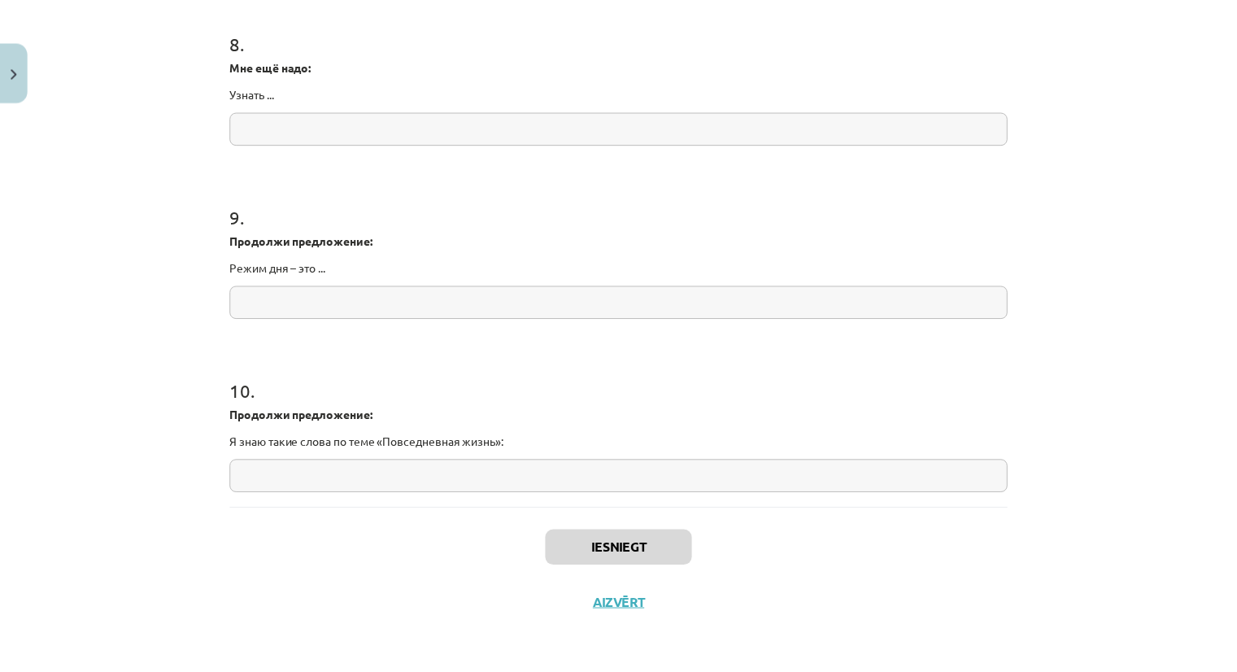
scroll to position [663, 0]
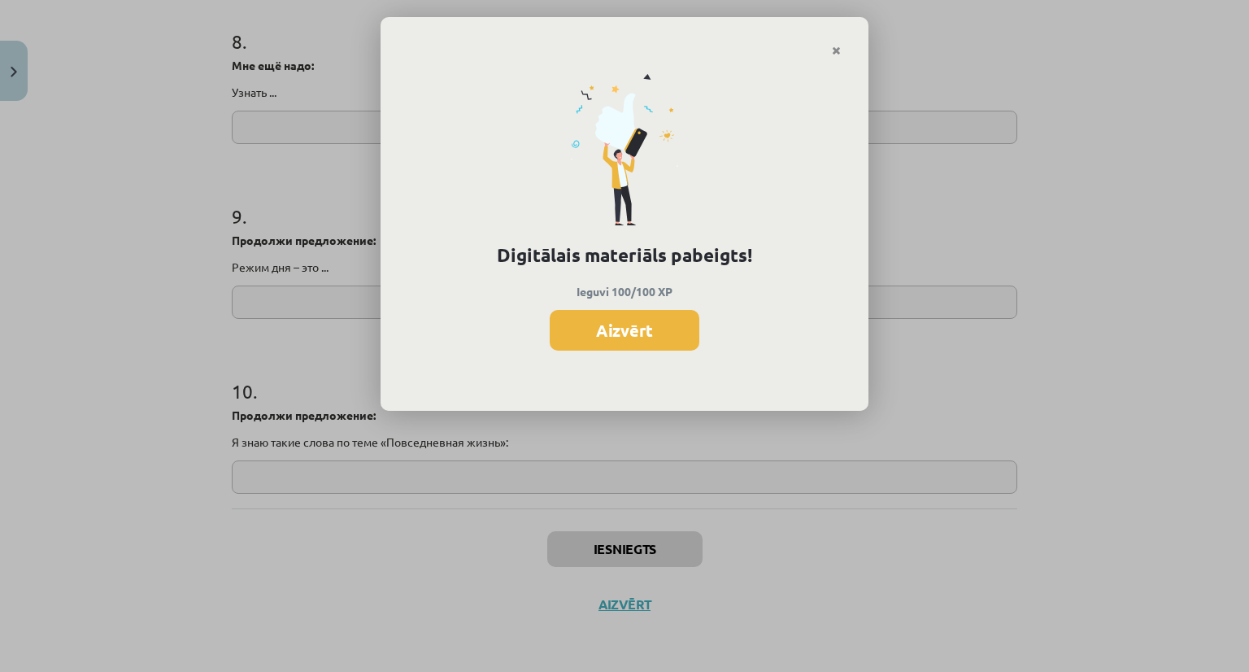
click at [518, 529] on div "Digitālais materiāls pabeigts! Ieguvi 100/100 XP Aizvērt" at bounding box center [624, 336] width 1249 height 672
click at [653, 326] on button "Aizvērt" at bounding box center [625, 330] width 150 height 41
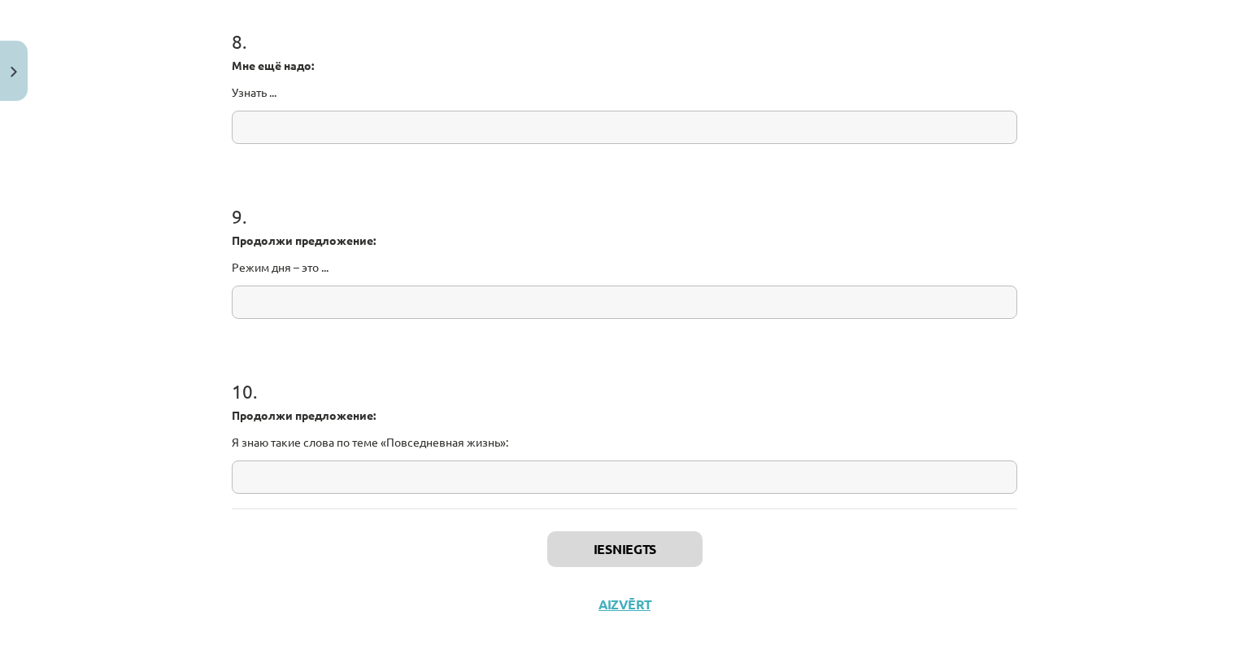
click at [630, 593] on div "Iesniegts Aizvērt" at bounding box center [625, 565] width 786 height 114
click at [628, 601] on button "Aizvērt" at bounding box center [619, 604] width 62 height 16
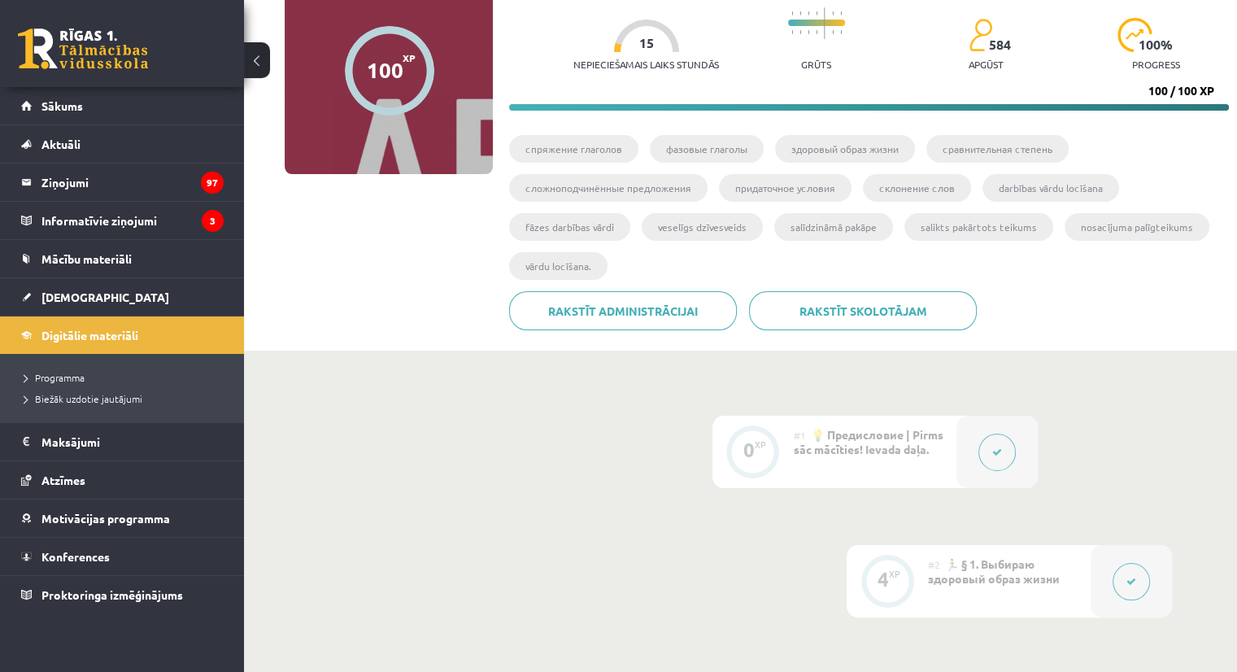
scroll to position [0, 0]
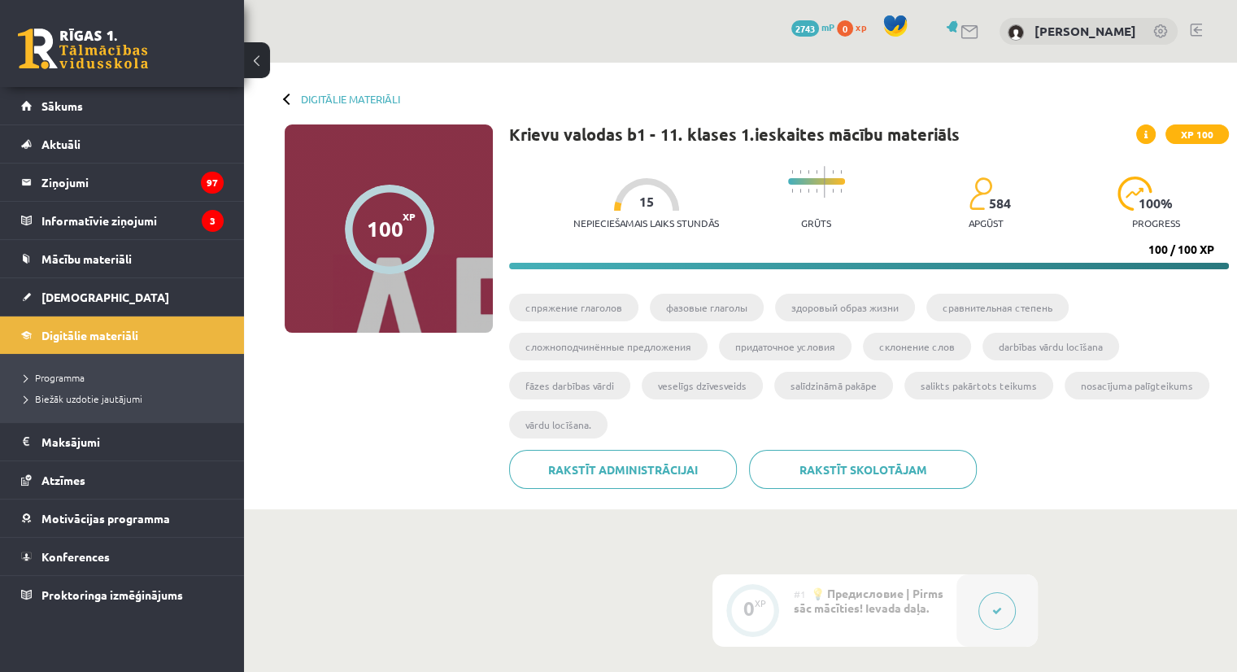
click at [325, 108] on div "Digitālie materiāli 100 XP XP 100 100 / 100 XP Krievu valodas b1 - 11. klases 1…" at bounding box center [740, 286] width 993 height 447
click at [329, 99] on link "Digitālie materiāli" at bounding box center [350, 99] width 99 height 12
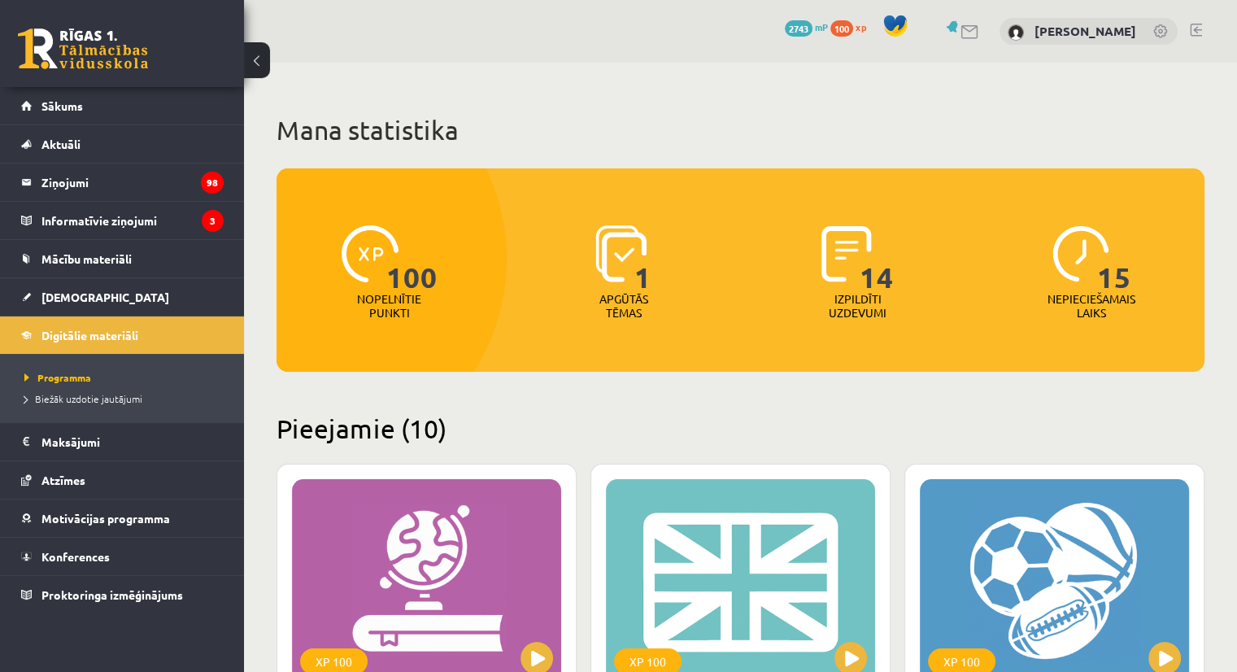
click at [526, 414] on h2 "Pieejamie (10)" at bounding box center [741, 428] width 928 height 32
click at [90, 293] on link "[DEMOGRAPHIC_DATA]" at bounding box center [122, 296] width 203 height 37
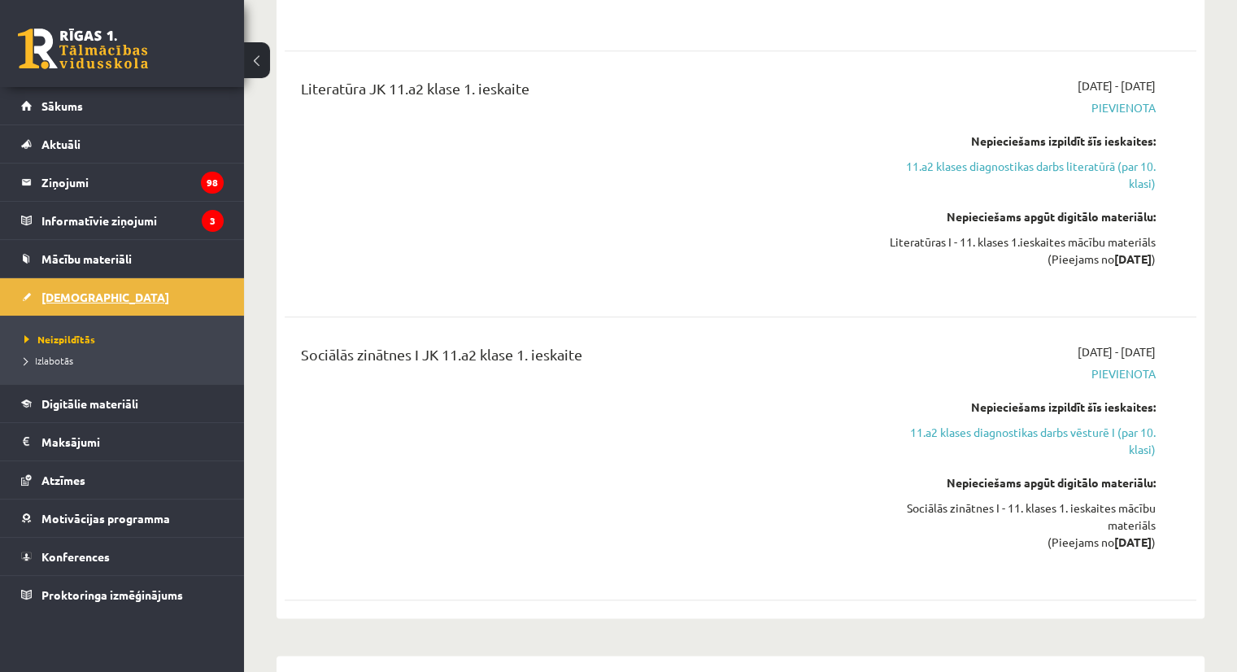
scroll to position [1708, 0]
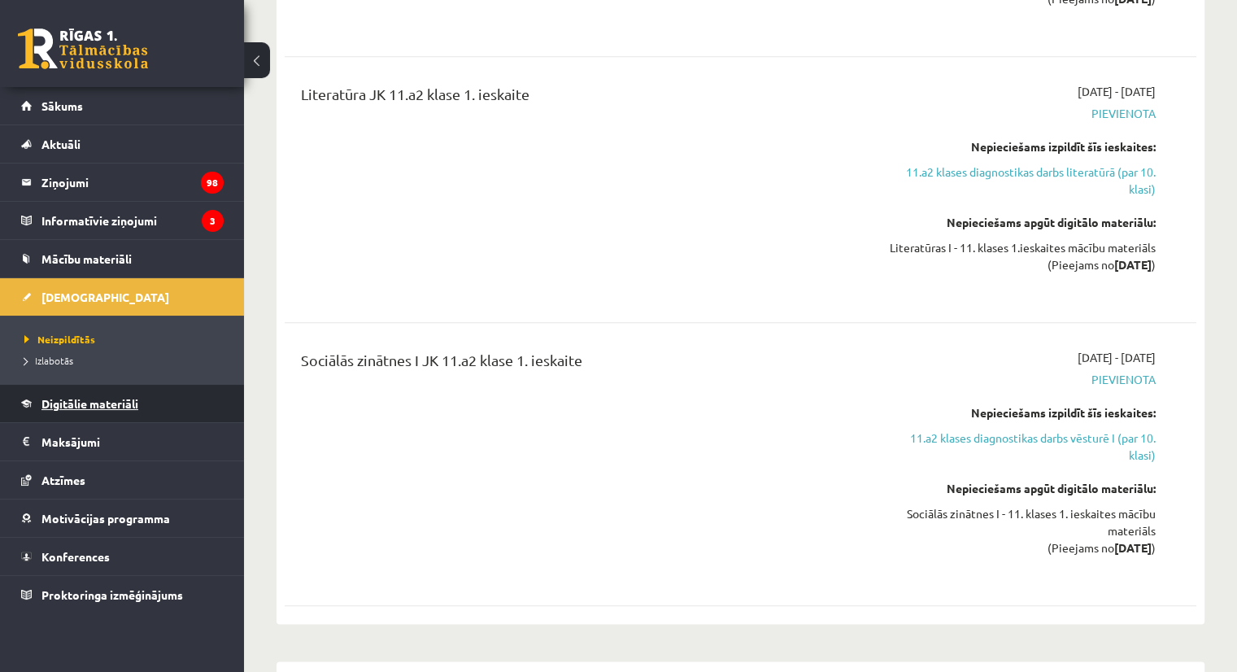
click at [81, 404] on span "Digitālie materiāli" at bounding box center [89, 403] width 97 height 15
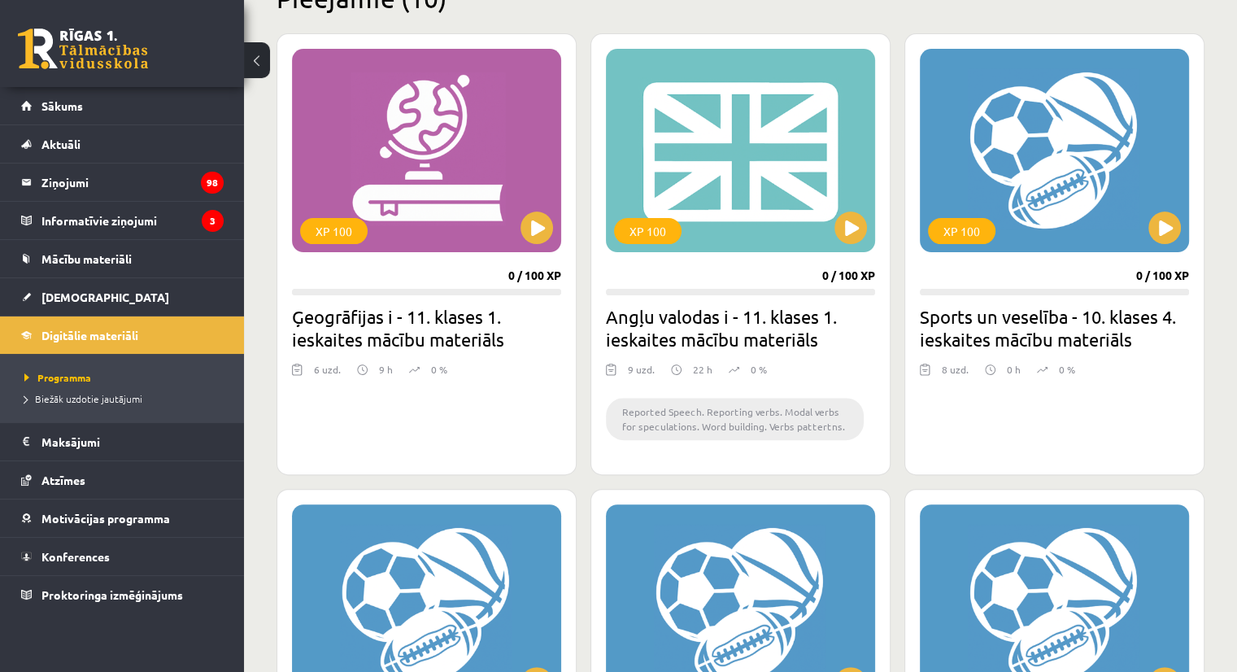
scroll to position [407, 0]
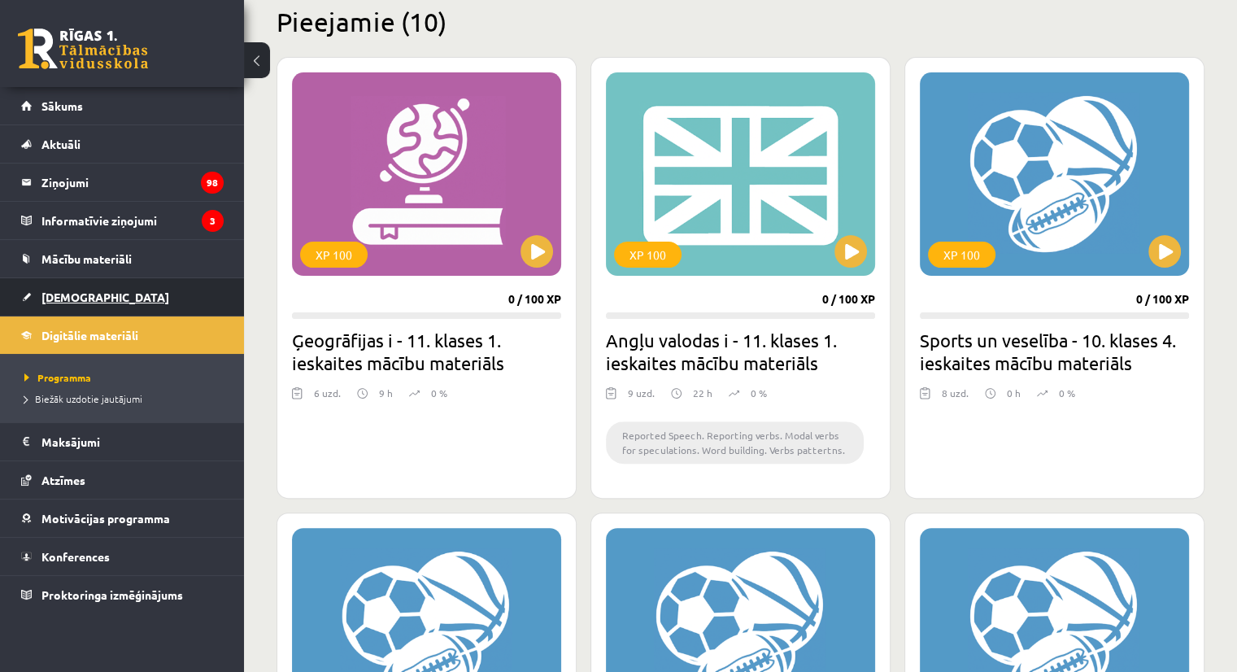
click at [82, 301] on span "[DEMOGRAPHIC_DATA]" at bounding box center [105, 297] width 128 height 15
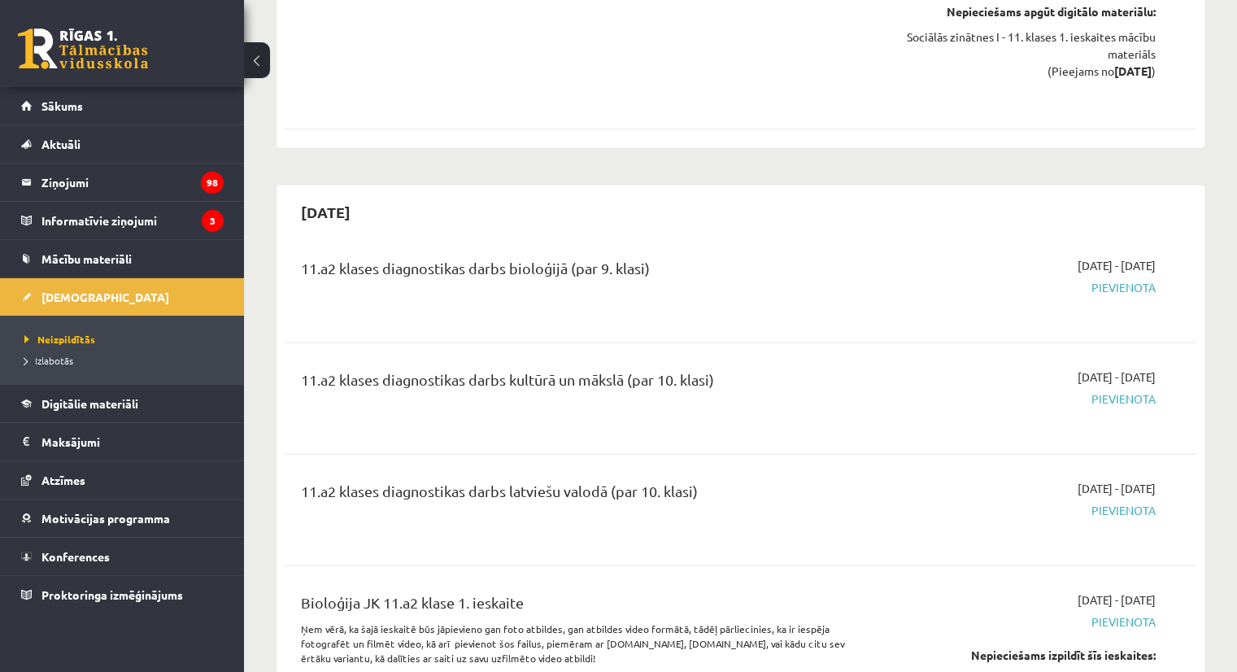
scroll to position [2196, 0]
